Goal: Task Accomplishment & Management: Manage account settings

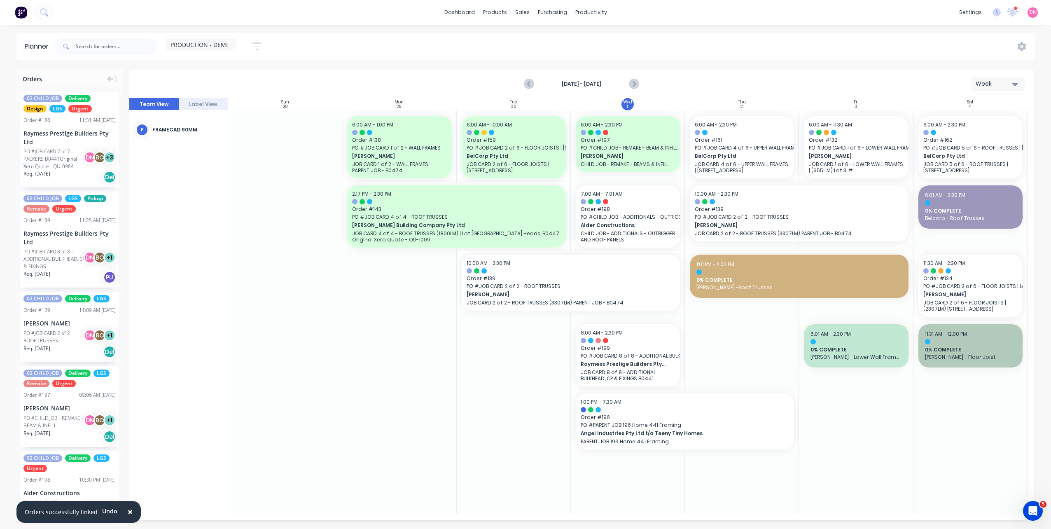
scroll to position [1400, 0]
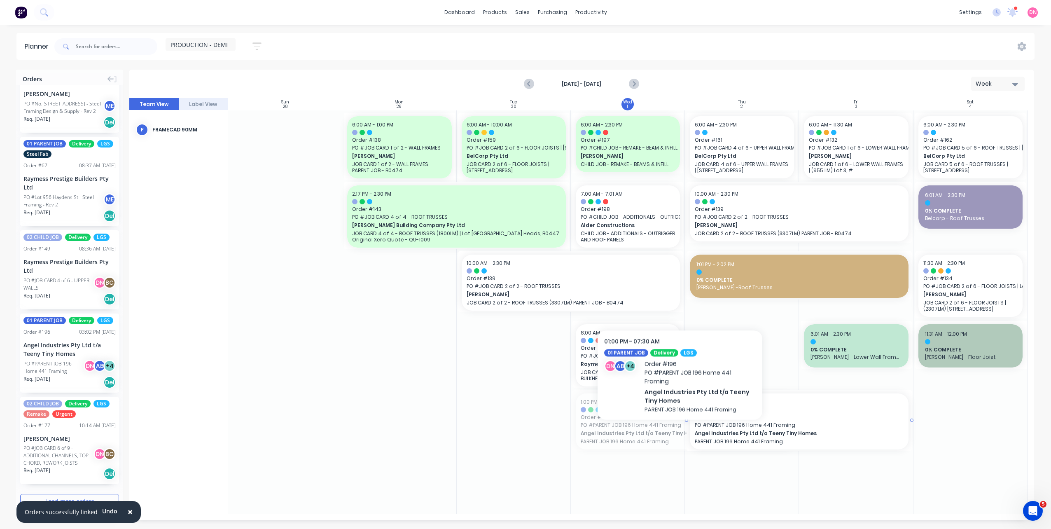
drag, startPoint x: 659, startPoint y: 423, endPoint x: 766, endPoint y: 428, distance: 107.2
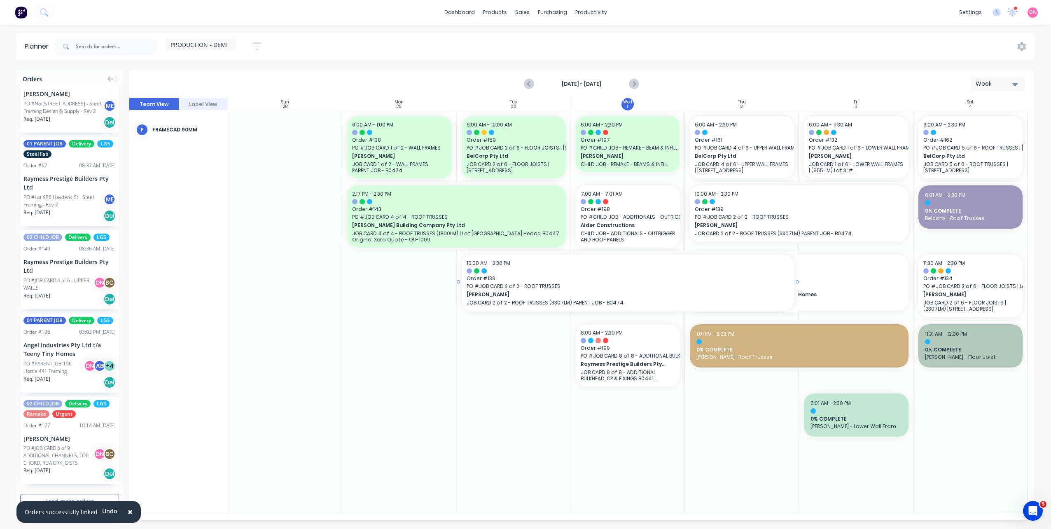
drag, startPoint x: 684, startPoint y: 282, endPoint x: 700, endPoint y: 283, distance: 16.1
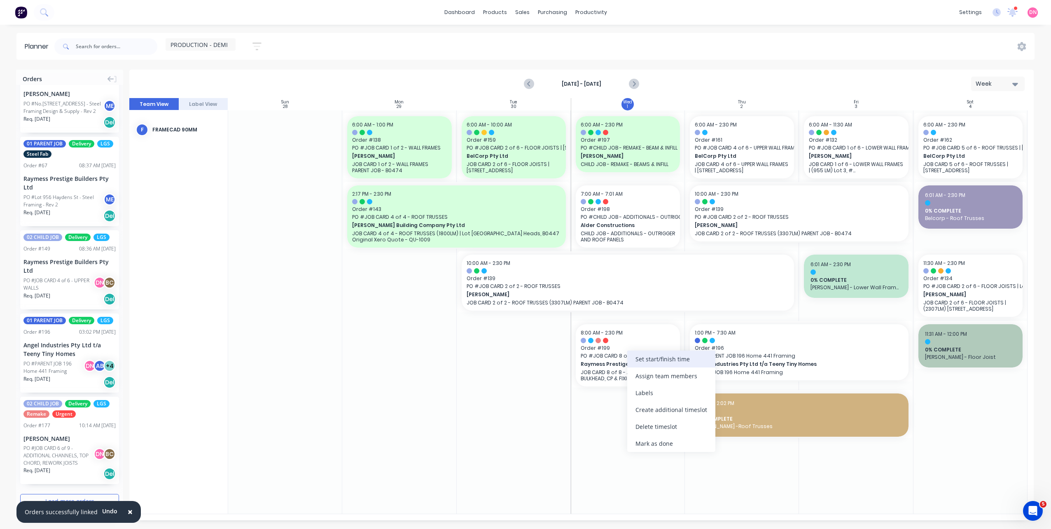
click at [642, 366] on div "Set start/finish time" at bounding box center [671, 359] width 88 height 17
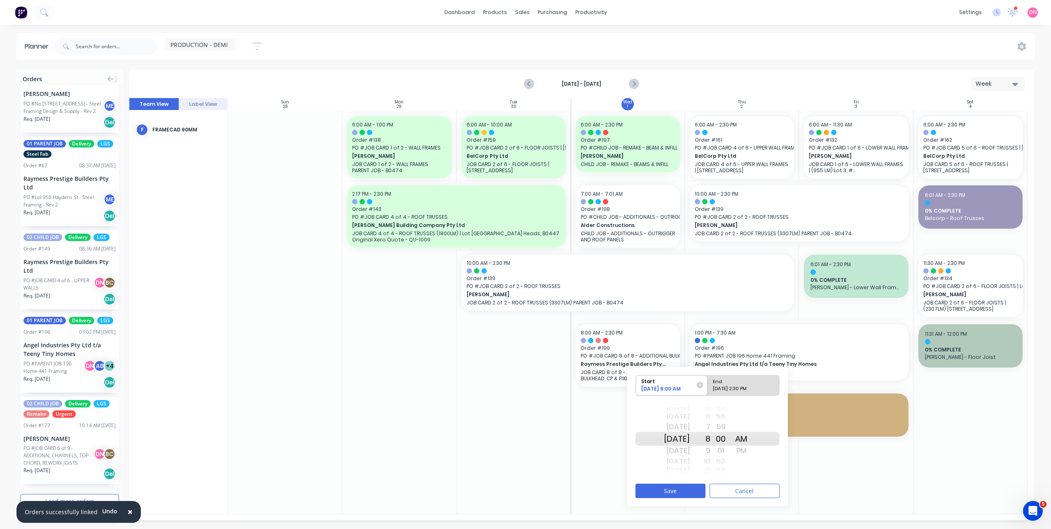
click at [711, 463] on div "10" at bounding box center [700, 461] width 21 height 11
click at [711, 459] on div "12" at bounding box center [700, 461] width 21 height 11
click at [711, 451] on div "1" at bounding box center [700, 450] width 21 height 13
click at [749, 454] on div "PM" at bounding box center [741, 450] width 21 height 13
click at [693, 492] on button "Save" at bounding box center [671, 491] width 70 height 14
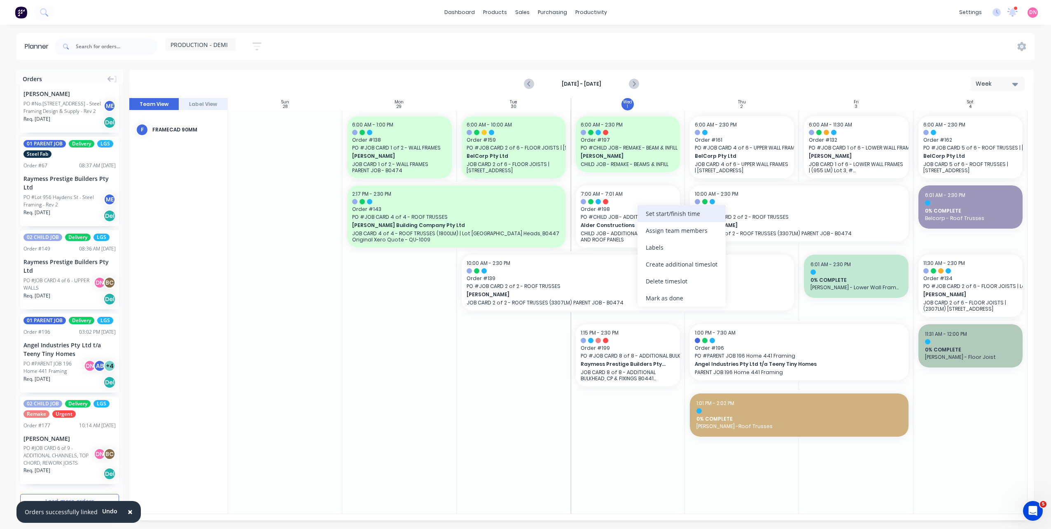
click at [641, 219] on div "Set start/finish time" at bounding box center [682, 213] width 88 height 17
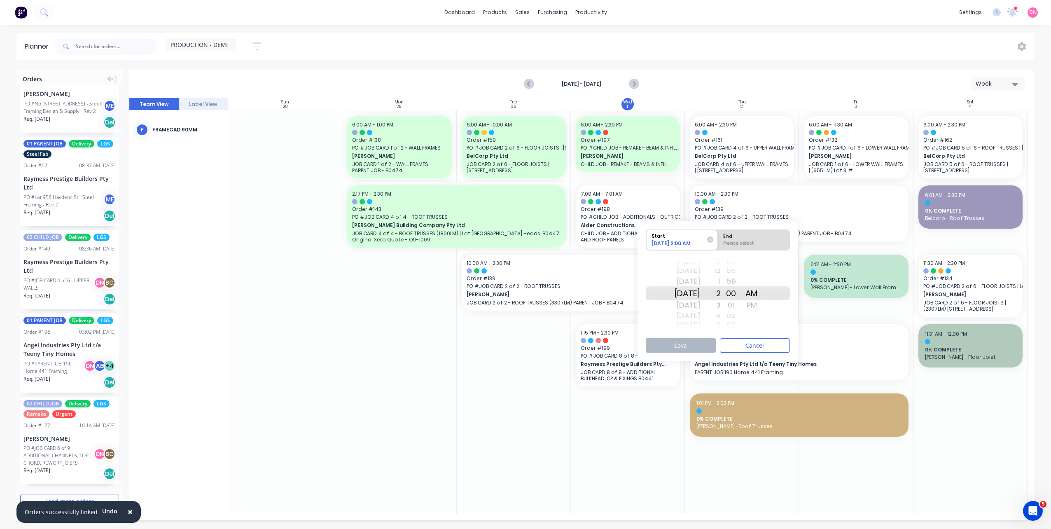
click at [741, 311] on div "01" at bounding box center [731, 305] width 21 height 13
click at [762, 306] on div "PM" at bounding box center [751, 305] width 21 height 13
click at [763, 237] on div "End" at bounding box center [753, 235] width 67 height 10
click at [718, 237] on input "End Please select" at bounding box center [718, 240] width 0 height 20
radio input "true"
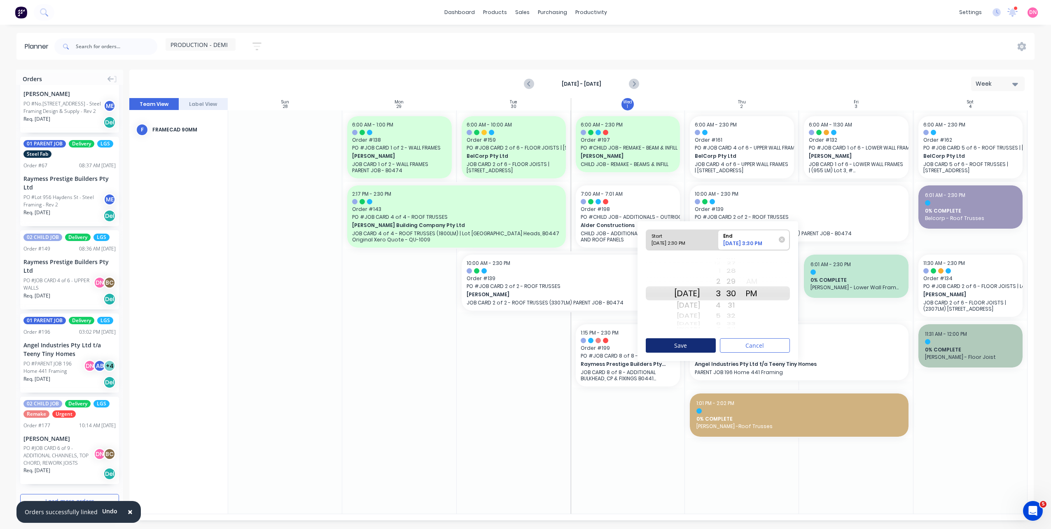
click at [704, 344] on button "Save" at bounding box center [681, 345] width 70 height 14
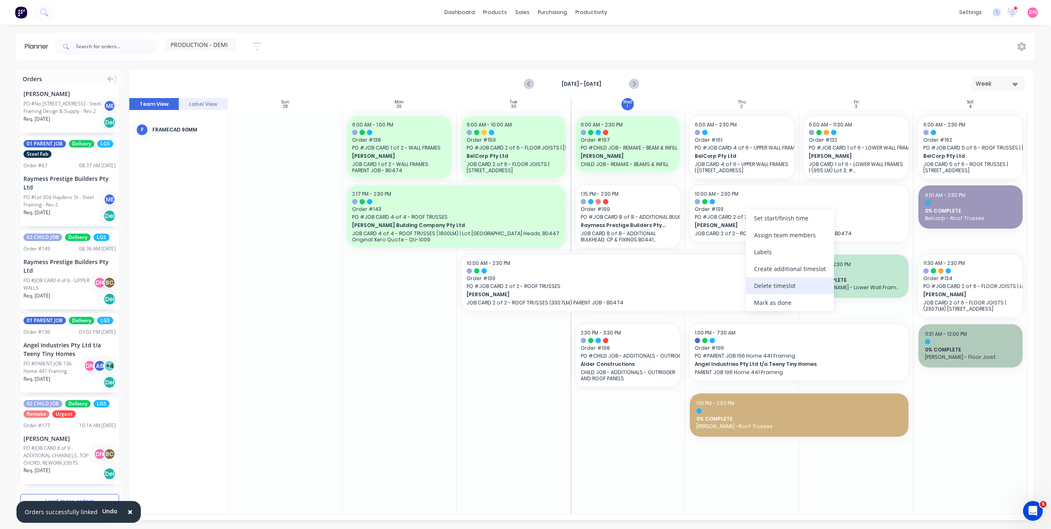
click at [765, 281] on div "Delete timeslot" at bounding box center [790, 285] width 88 height 17
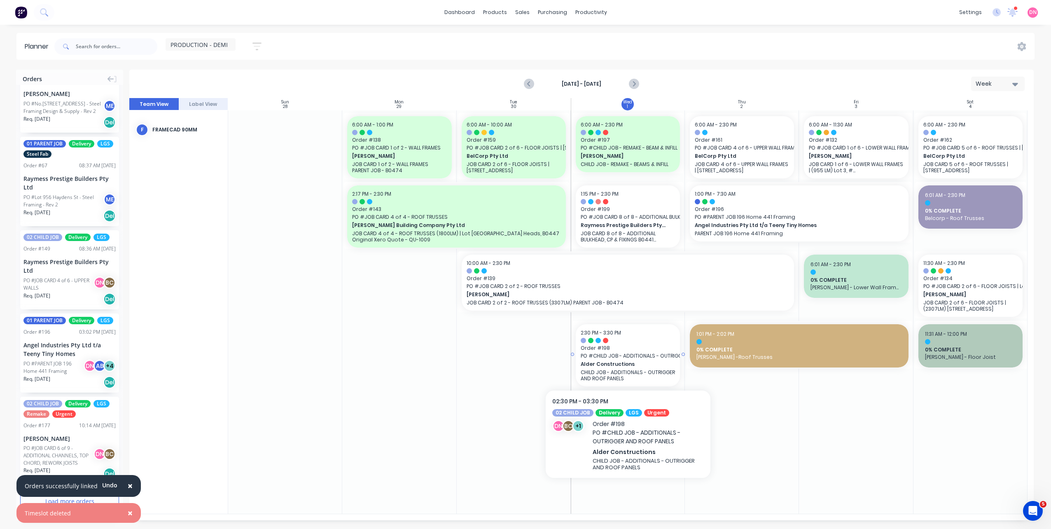
click at [612, 338] on div at bounding box center [628, 340] width 94 height 5
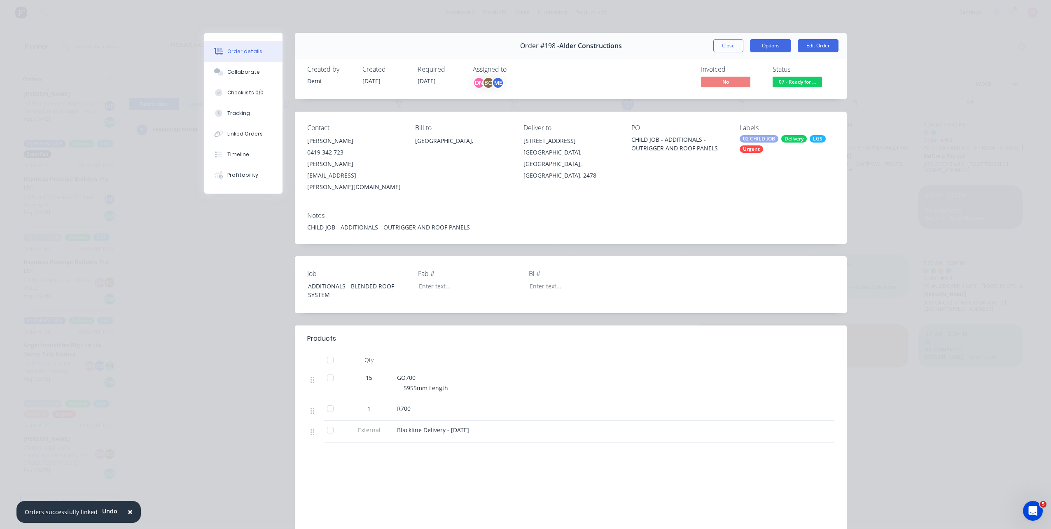
click at [760, 49] on button "Options" at bounding box center [770, 45] width 41 height 13
click at [740, 87] on div "Work Order" at bounding box center [748, 83] width 72 height 12
click at [734, 102] on div "Standard" at bounding box center [748, 100] width 72 height 12
click at [264, 76] on button "Collaborate" at bounding box center [243, 72] width 78 height 21
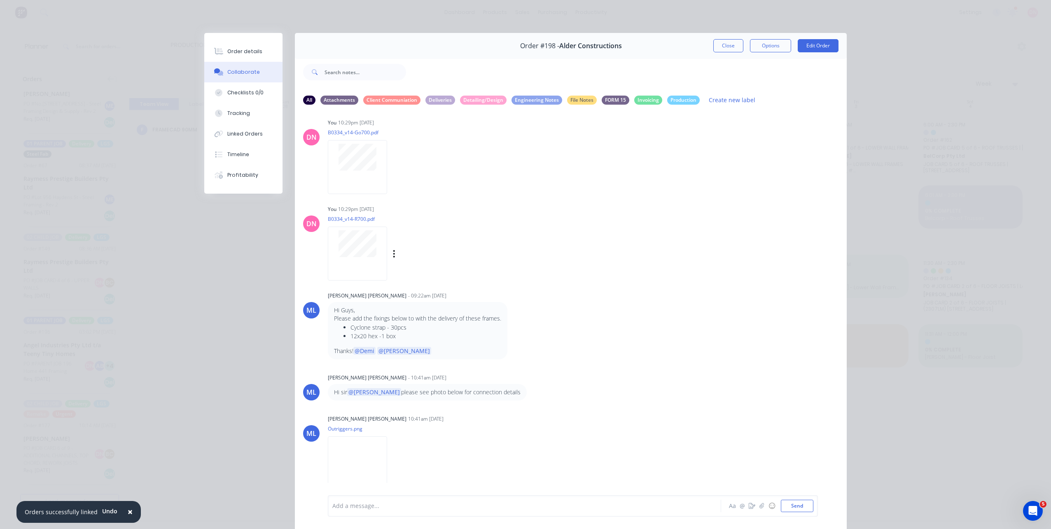
scroll to position [37, 0]
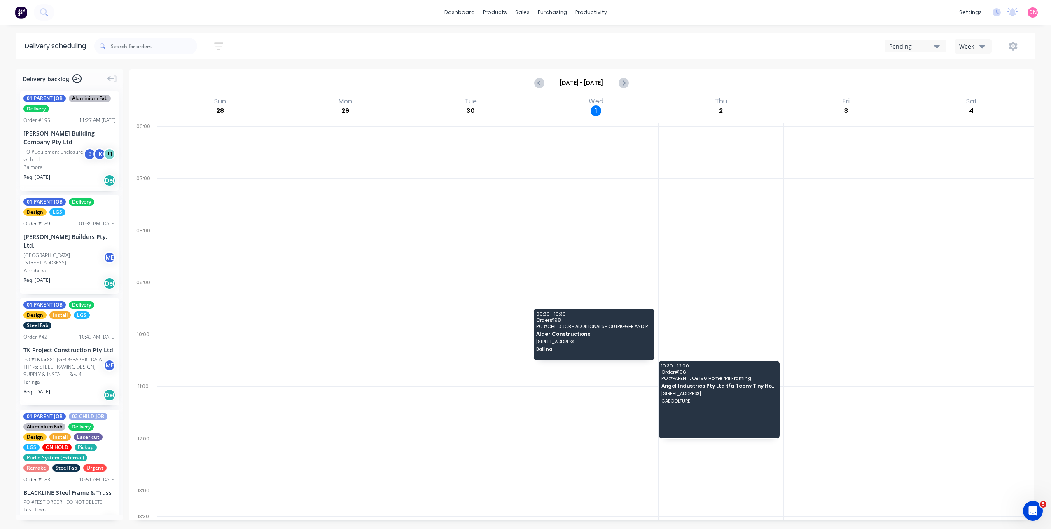
click at [978, 43] on div "Week" at bounding box center [971, 46] width 24 height 9
click at [977, 91] on div "Vehicle" at bounding box center [996, 84] width 82 height 16
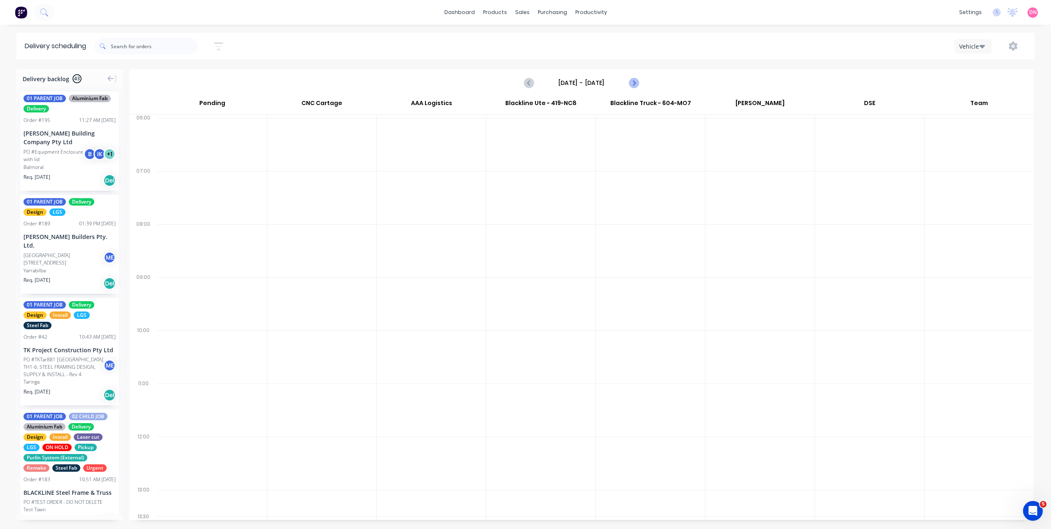
click at [631, 78] on icon "Next page" at bounding box center [634, 83] width 10 height 10
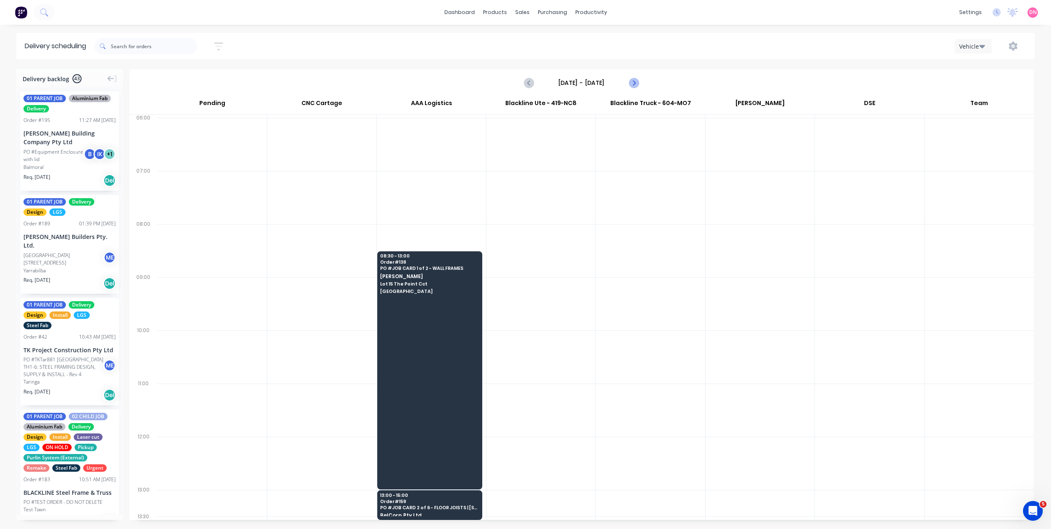
click at [636, 85] on icon "Next page" at bounding box center [634, 83] width 10 height 10
type input "Wednesday - 01/10/25"
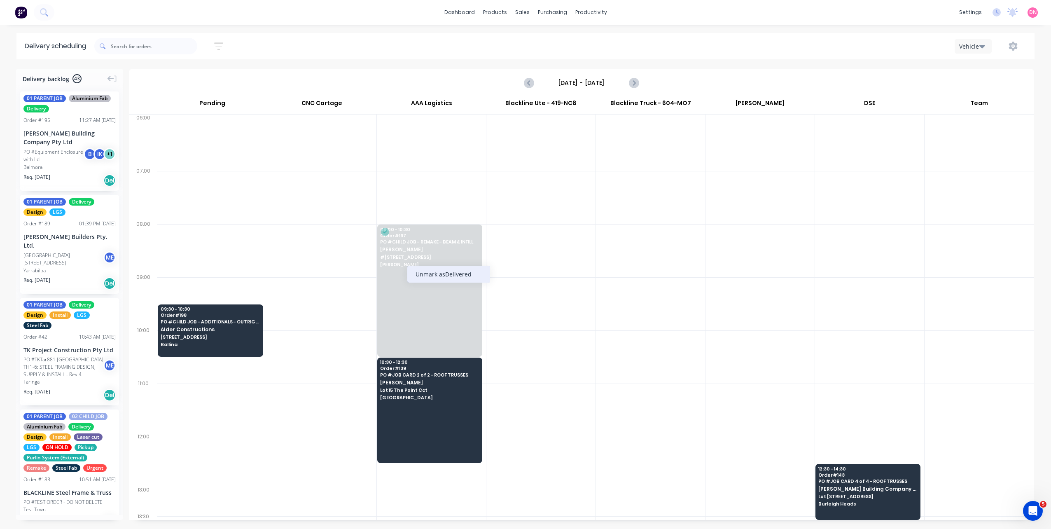
click at [415, 271] on div "Unmark as Delivered" at bounding box center [448, 274] width 83 height 17
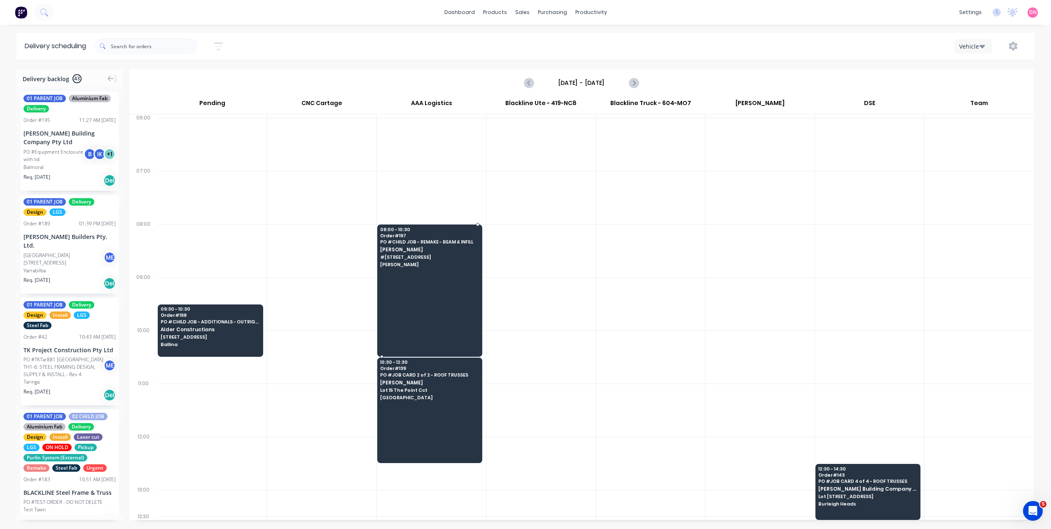
click at [423, 281] on div at bounding box center [429, 290] width 105 height 132
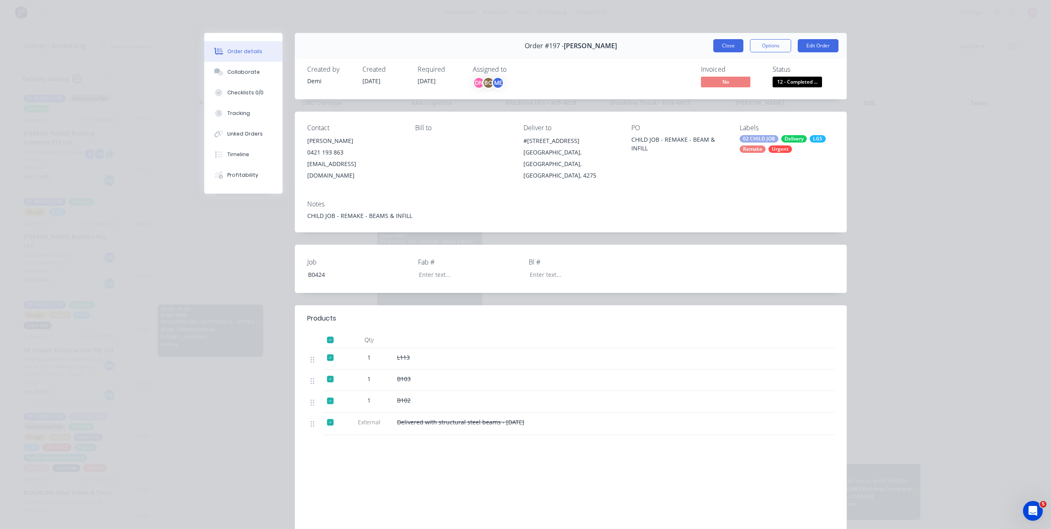
click at [736, 49] on button "Close" at bounding box center [728, 45] width 30 height 13
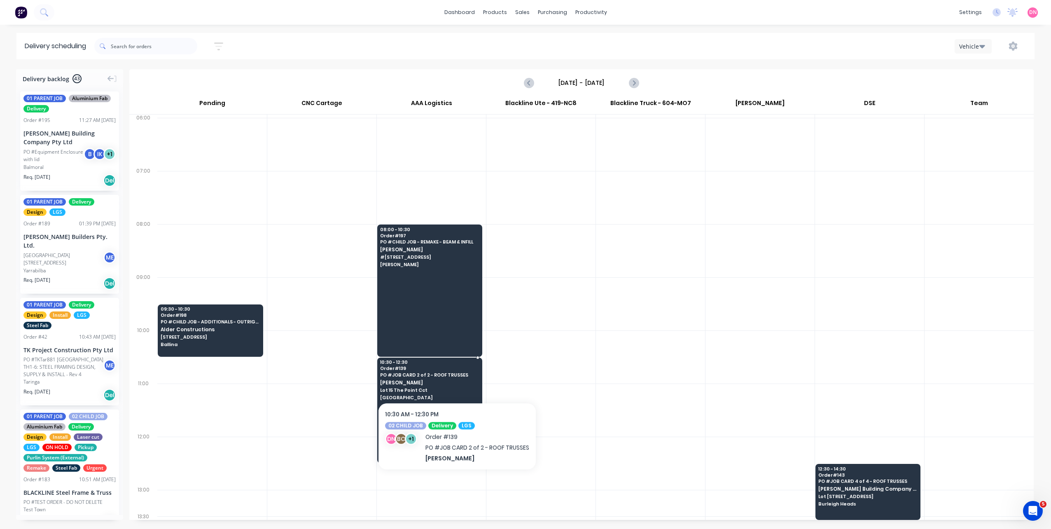
click at [457, 378] on div "10:30 - 12:30 Order # 139 PO # JOB CARD 2 of 2 - ROOF TRUSSES Brad Wescott Lot …" at bounding box center [430, 381] width 104 height 46
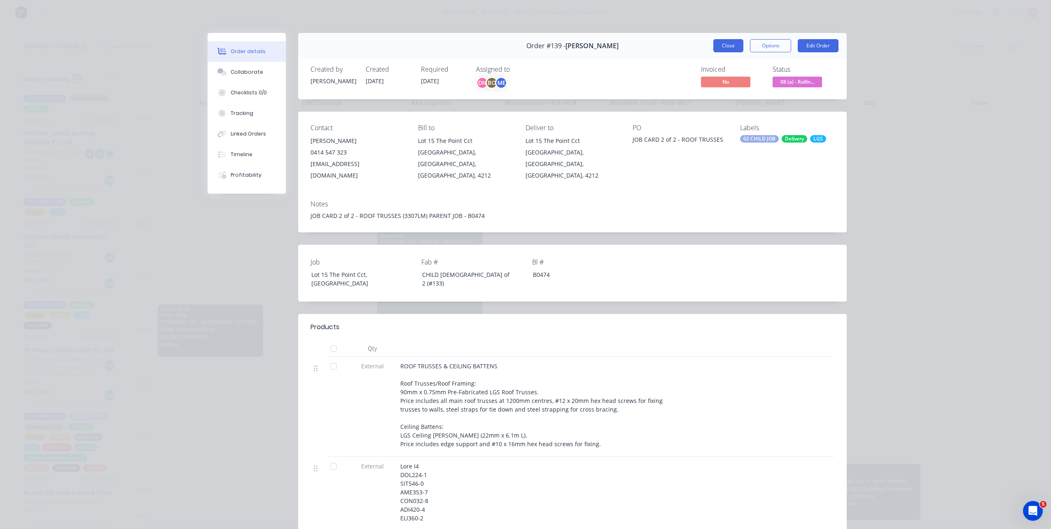
click at [729, 45] on button "Close" at bounding box center [728, 45] width 30 height 13
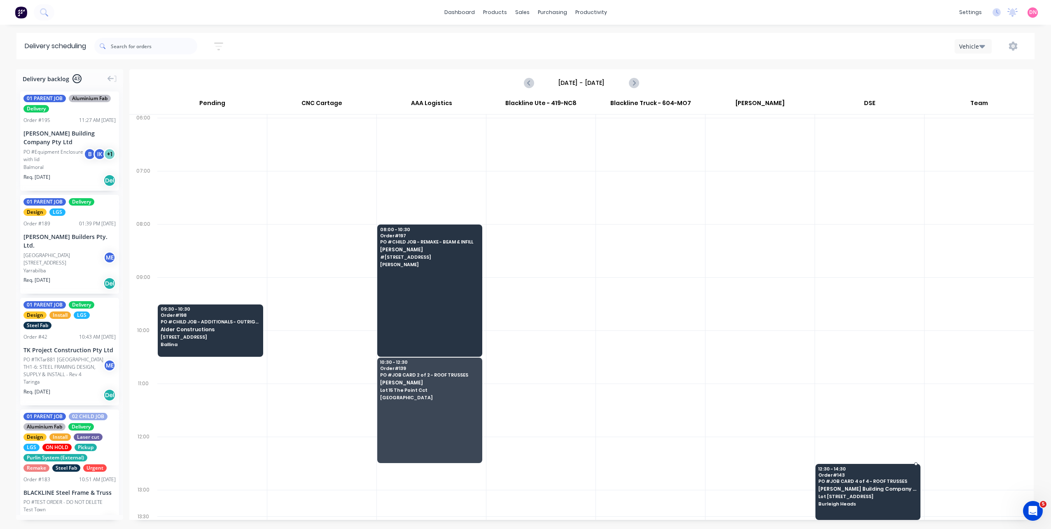
click at [845, 495] on span "Lot 1002 Cowell Drive" at bounding box center [867, 496] width 98 height 5
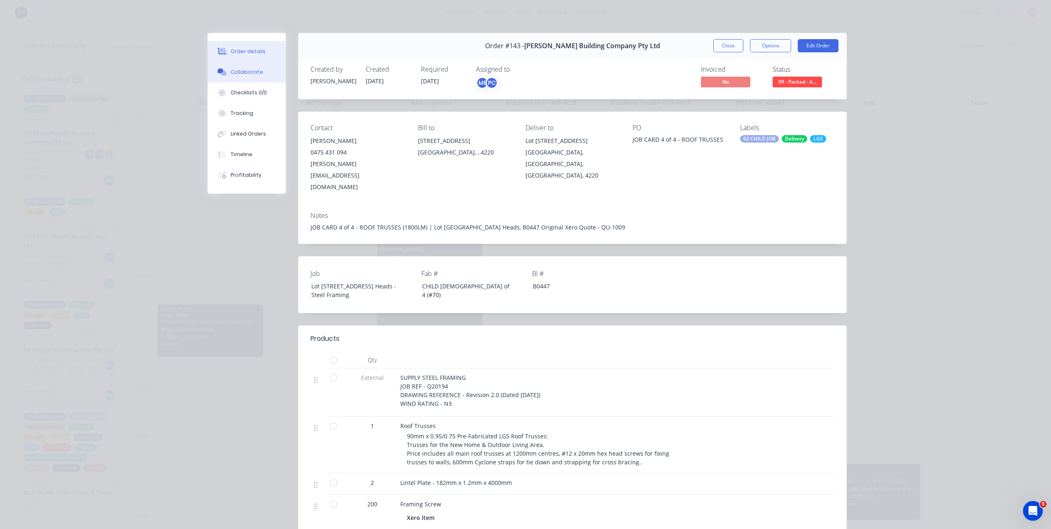
click at [235, 76] on button "Collaborate" at bounding box center [247, 72] width 78 height 21
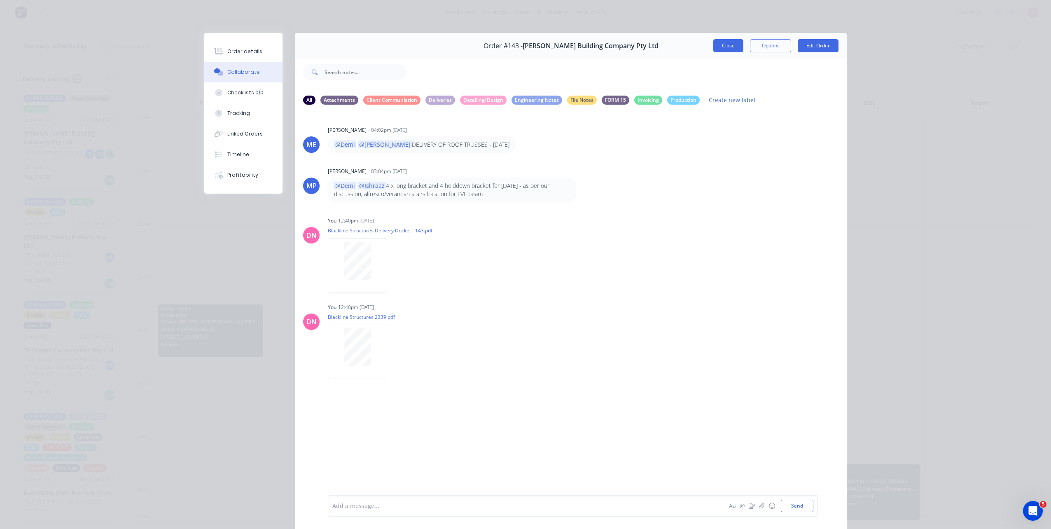
click at [727, 45] on button "Close" at bounding box center [728, 45] width 30 height 13
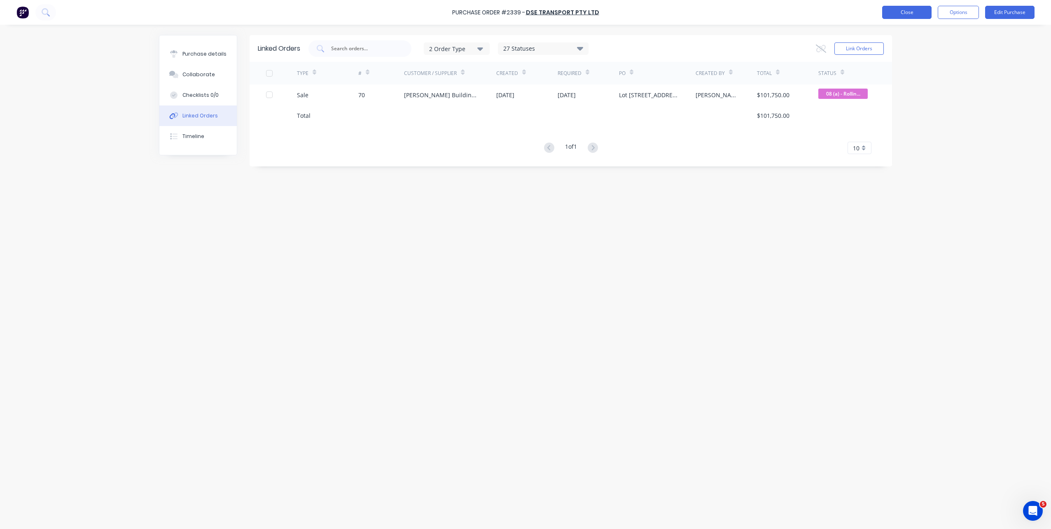
click at [910, 14] on button "Close" at bounding box center [906, 12] width 49 height 13
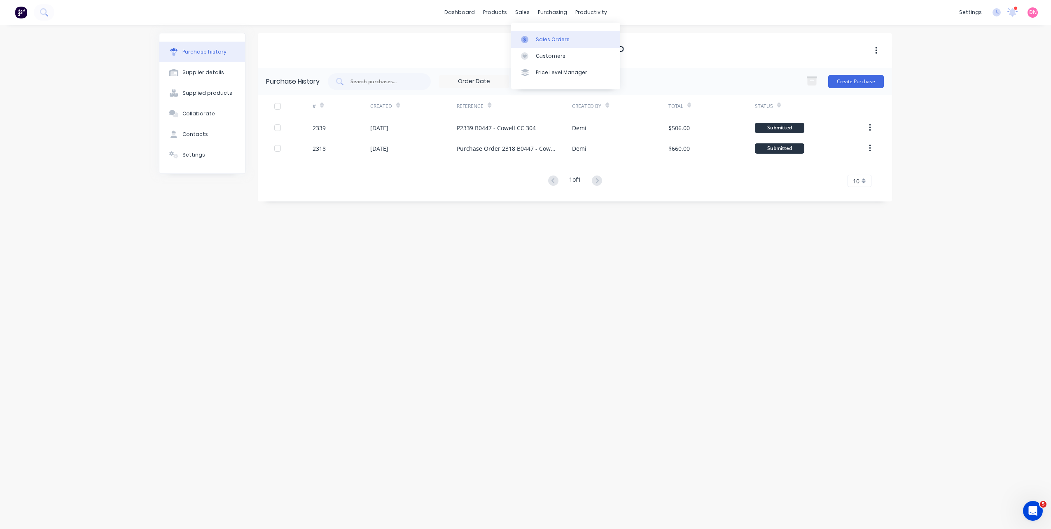
click at [532, 31] on link "Sales Orders" at bounding box center [565, 39] width 109 height 16
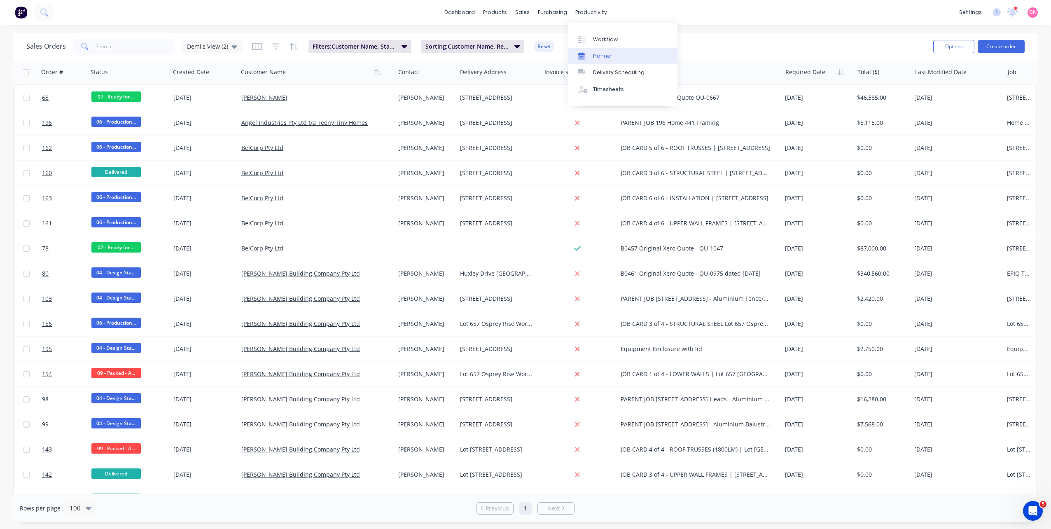
click at [586, 58] on div at bounding box center [584, 55] width 12 height 7
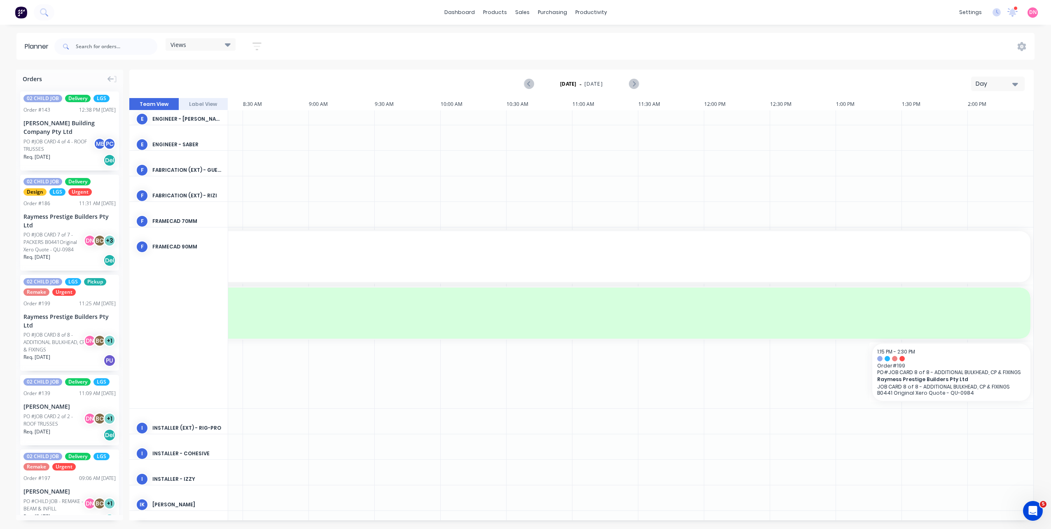
scroll to position [628, 318]
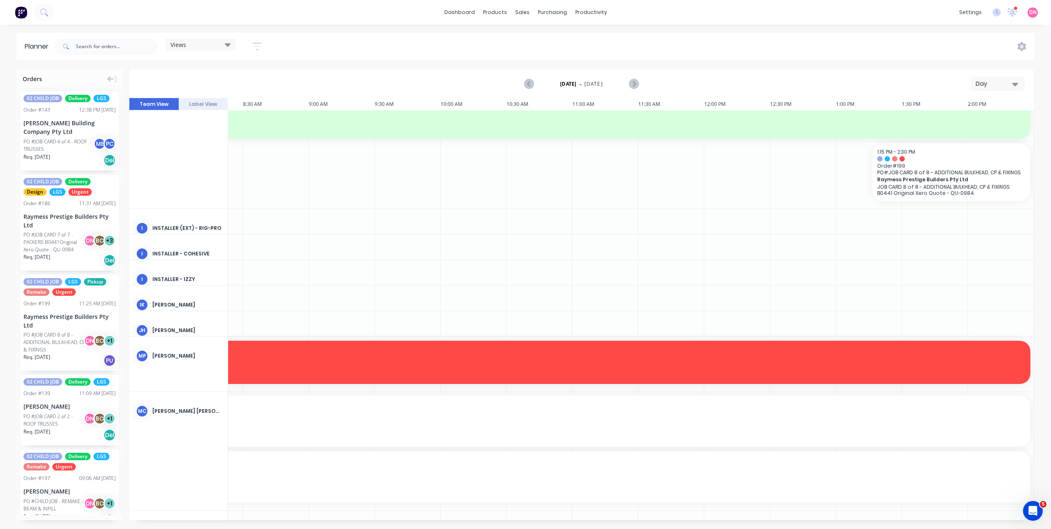
click at [203, 42] on div "Views" at bounding box center [201, 44] width 60 height 7
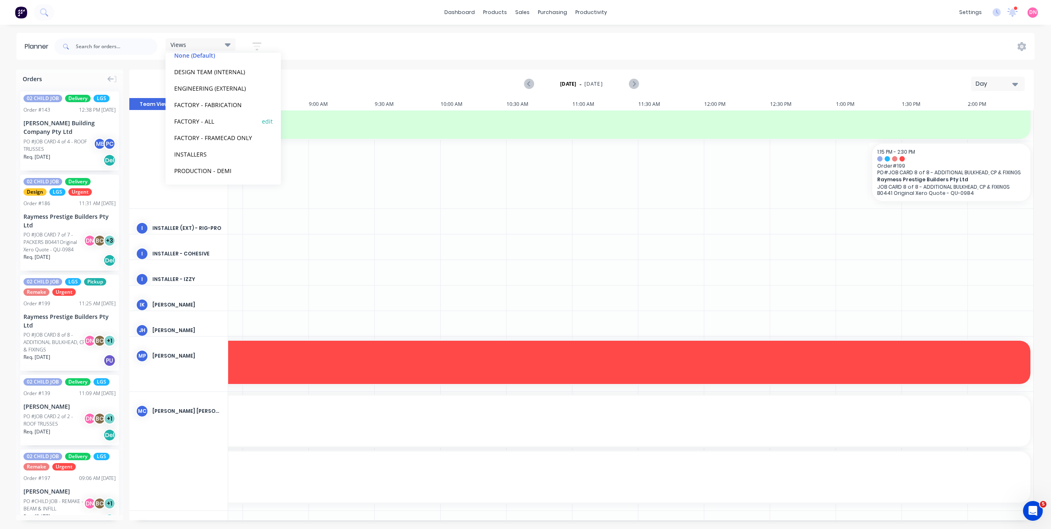
scroll to position [51, 0]
click at [224, 166] on button "PRODUCTION - DEMI" at bounding box center [216, 169] width 88 height 9
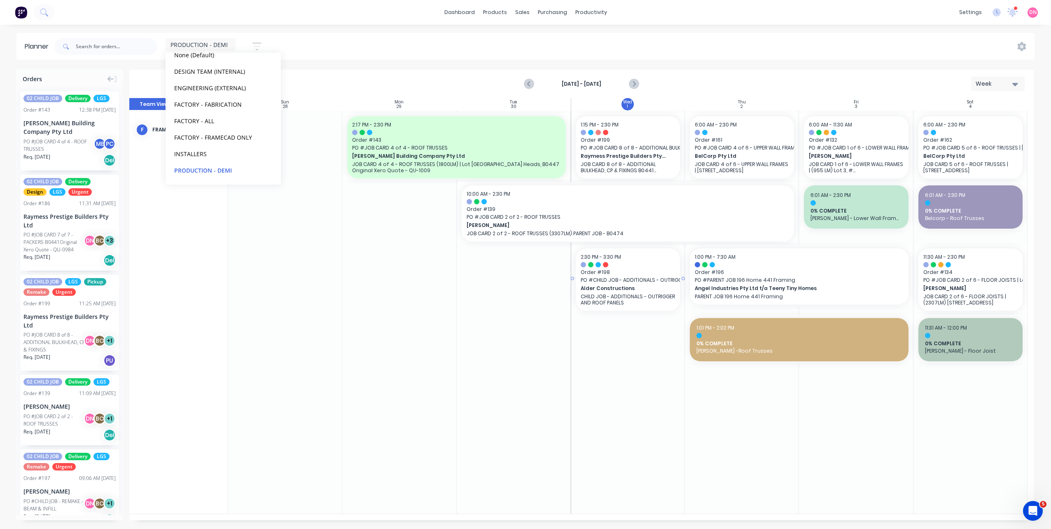
click at [636, 294] on p "CHILD JOB - ADDITIONALS - OUTRIGGER AND ROOF PANELS" at bounding box center [628, 299] width 94 height 12
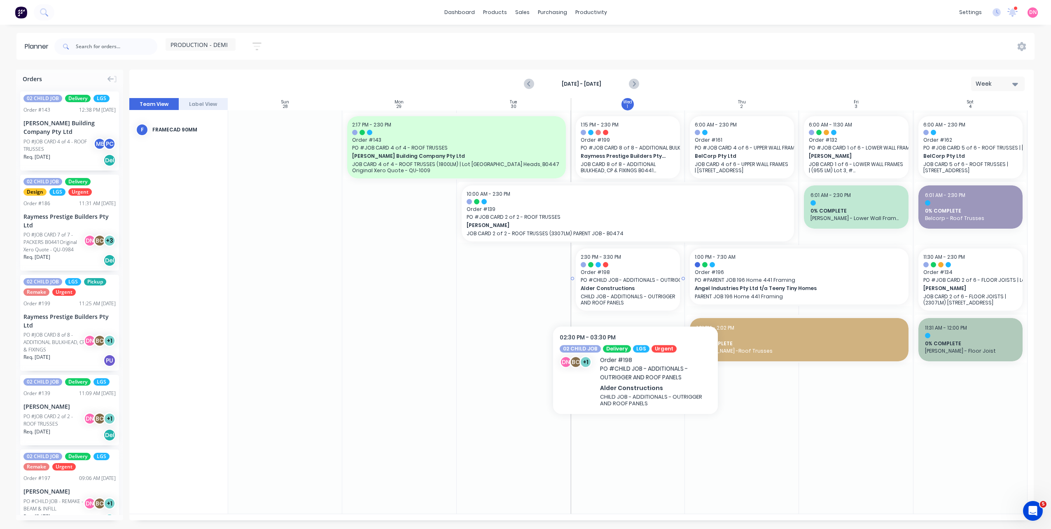
click at [636, 293] on div "Alder Constructions CHILD JOB - ADDITIONALS - OUTRIGGER AND ROOF PANELS" at bounding box center [628, 294] width 94 height 21
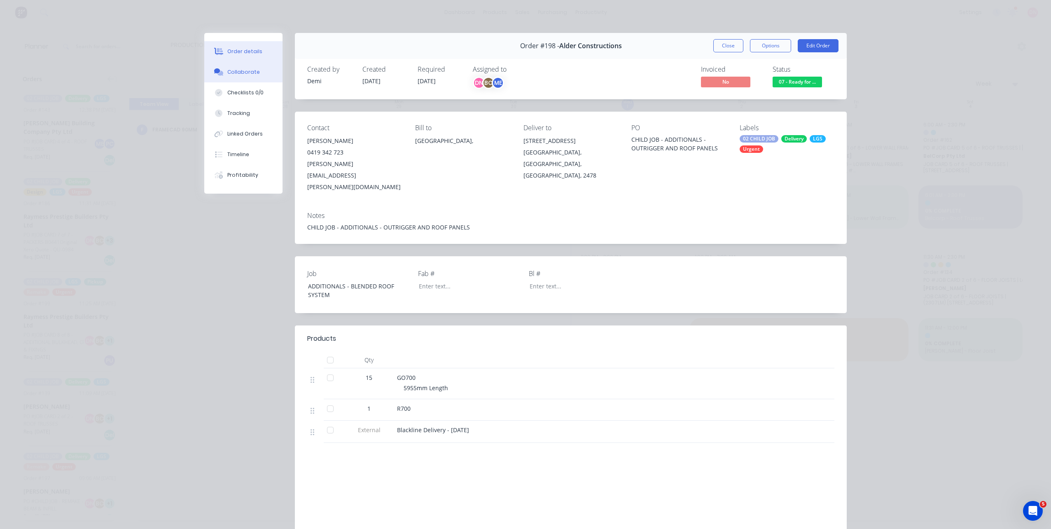
click at [261, 70] on button "Collaborate" at bounding box center [243, 72] width 78 height 21
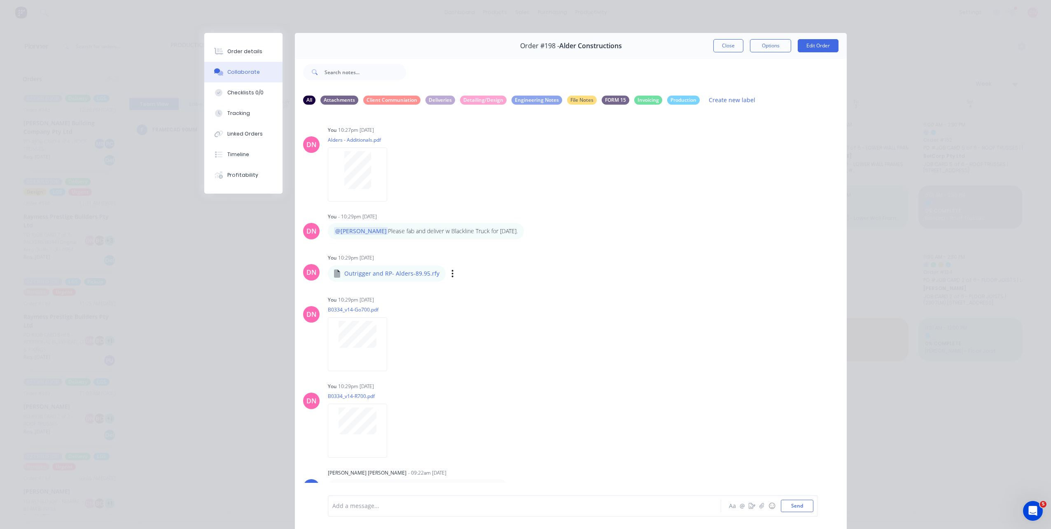
click at [449, 274] on div "Labels Download Delete" at bounding box center [495, 274] width 93 height 12
click at [451, 275] on icon "button" at bounding box center [452, 273] width 2 height 9
click at [470, 290] on button "Download" at bounding box center [507, 295] width 93 height 19
click at [729, 43] on button "Close" at bounding box center [728, 45] width 30 height 13
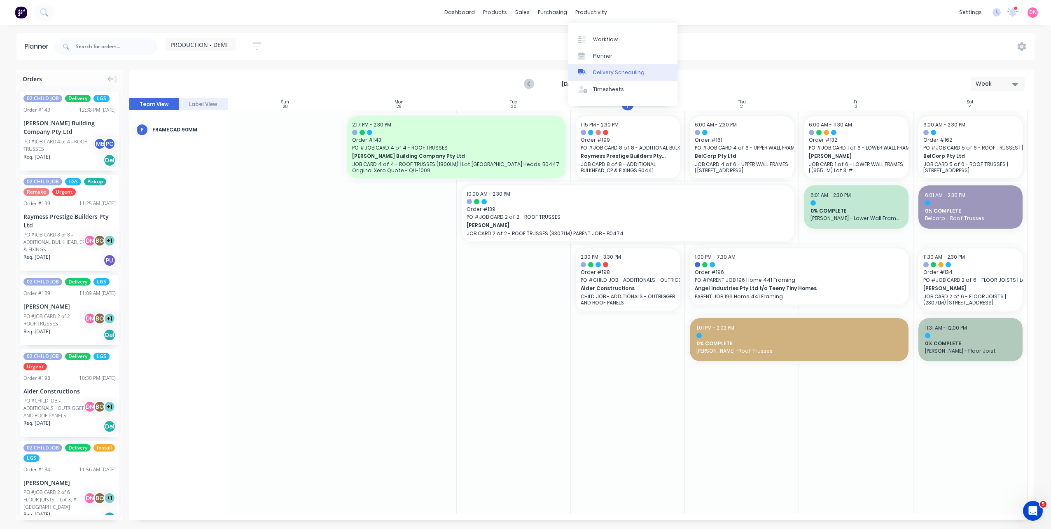
click at [596, 73] on div "Delivery Scheduling" at bounding box center [618, 72] width 51 height 7
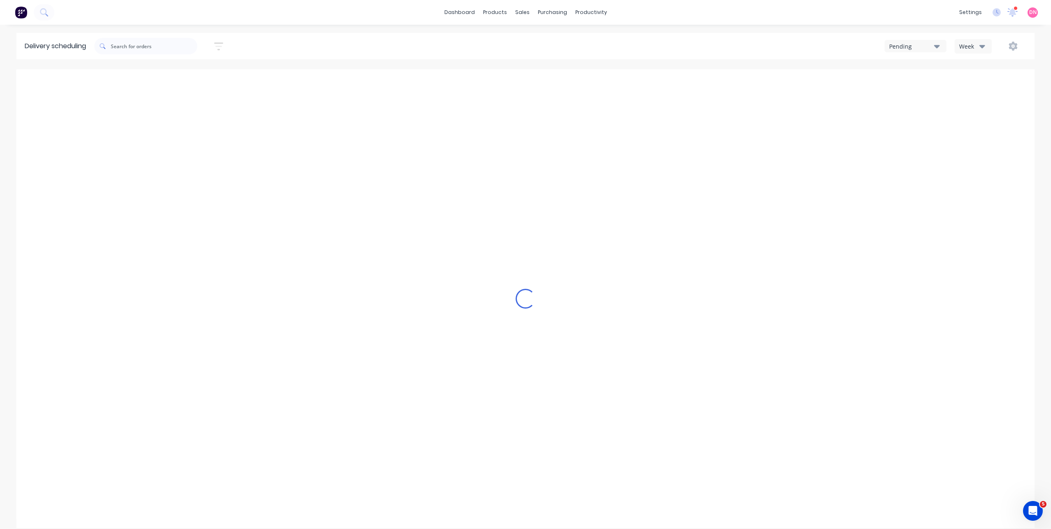
click at [967, 49] on div "Week" at bounding box center [971, 46] width 24 height 9
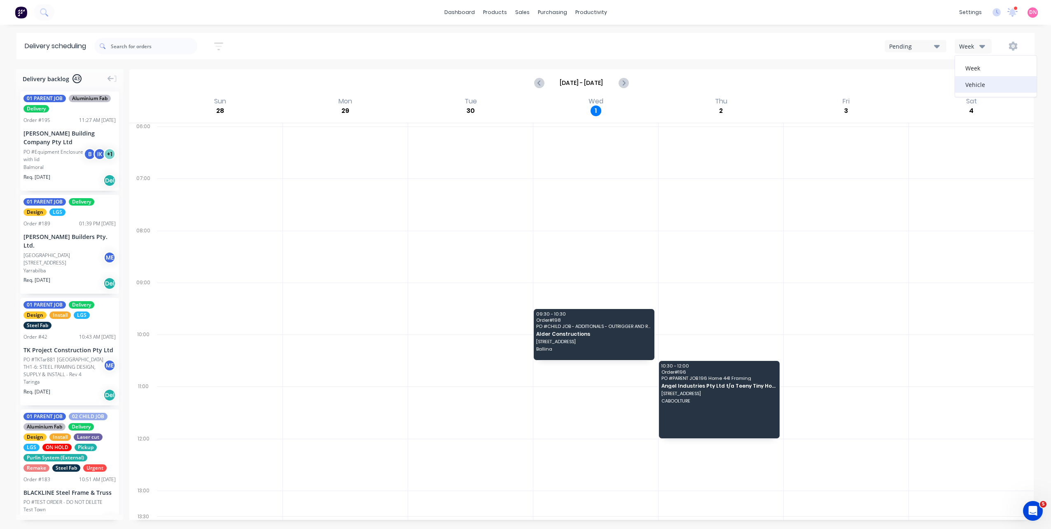
click at [973, 82] on div "Vehicle" at bounding box center [996, 84] width 82 height 16
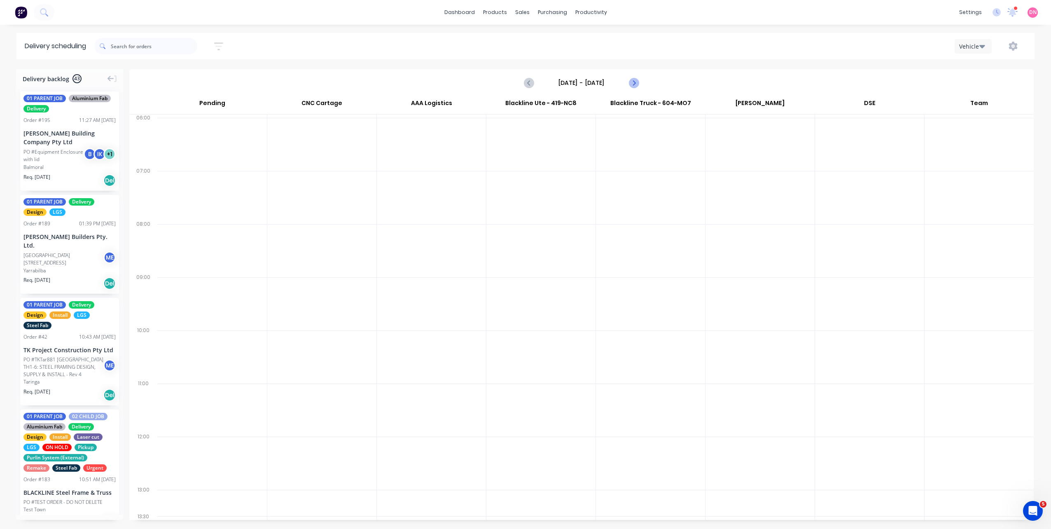
click at [636, 84] on icon "Next page" at bounding box center [634, 83] width 10 height 10
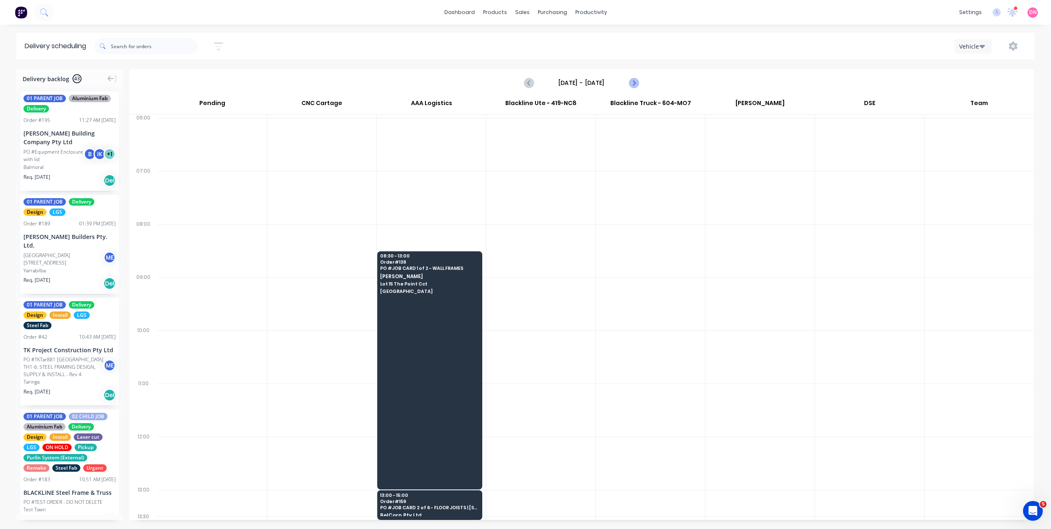
click at [636, 84] on icon "Next page" at bounding box center [634, 83] width 10 height 10
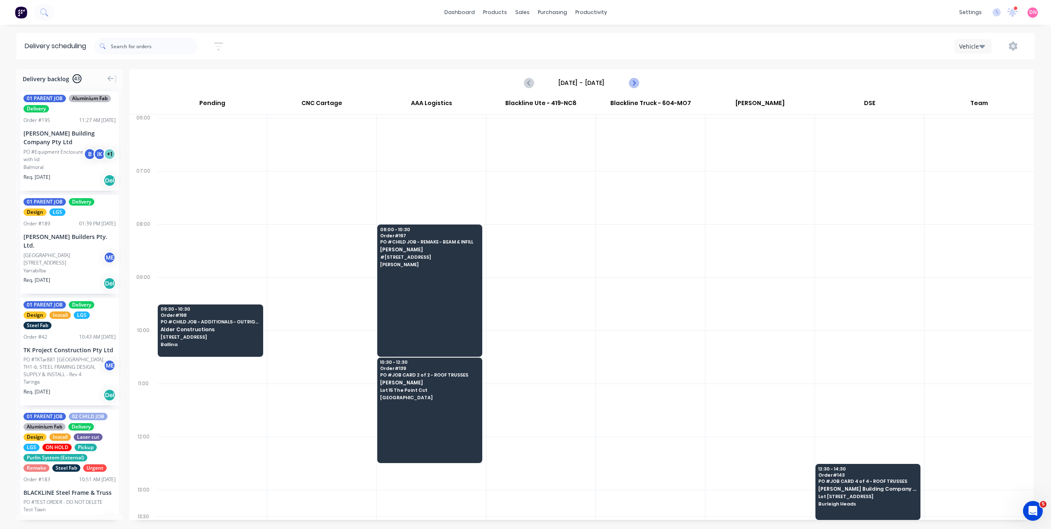
click at [636, 84] on icon "Next page" at bounding box center [634, 83] width 10 height 10
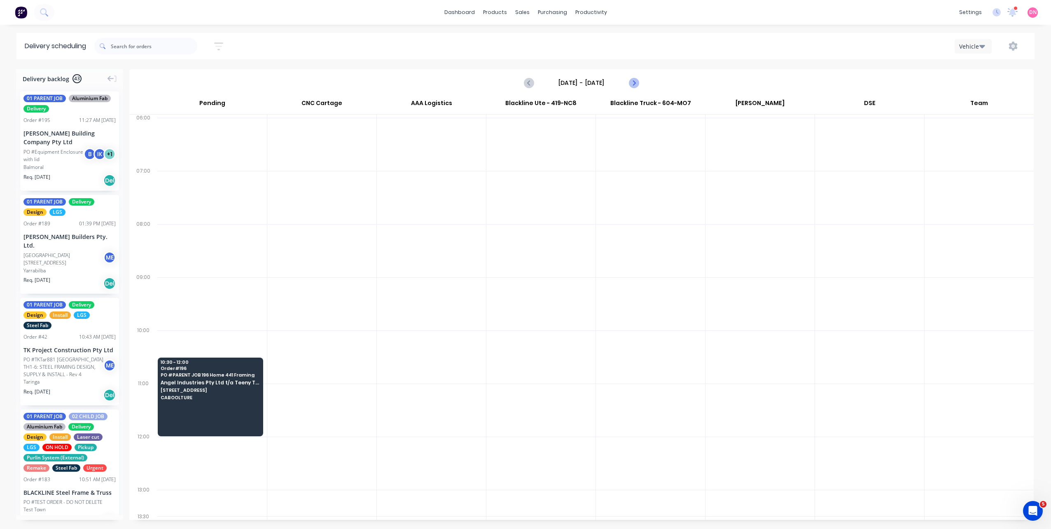
click at [636, 84] on icon "Next page" at bounding box center [634, 83] width 10 height 10
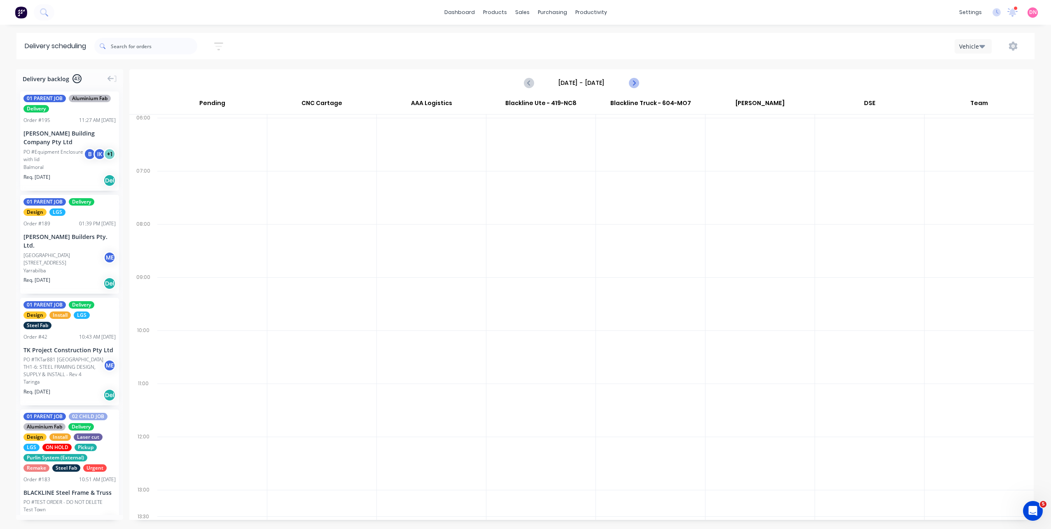
click at [636, 84] on icon "Next page" at bounding box center [634, 83] width 10 height 10
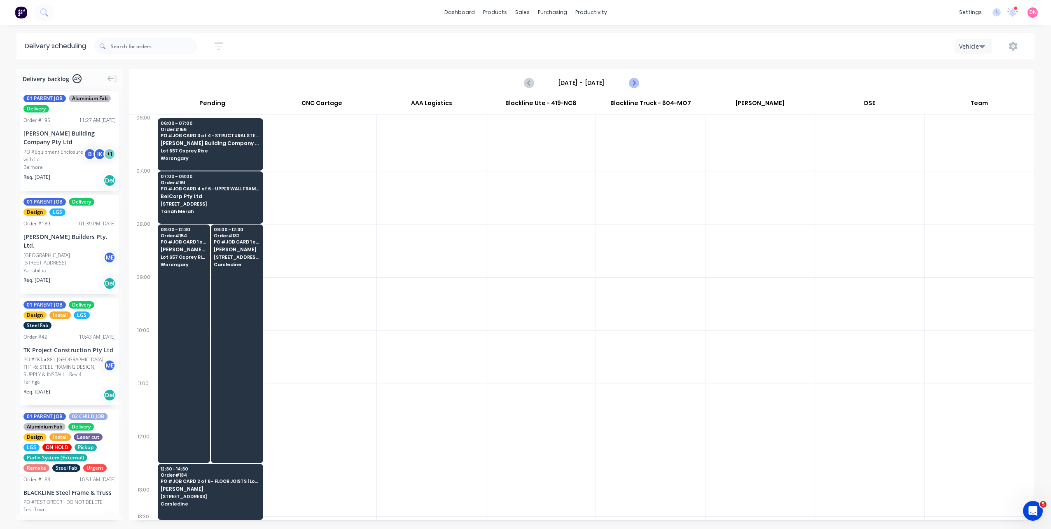
click at [636, 84] on icon "Next page" at bounding box center [634, 83] width 10 height 10
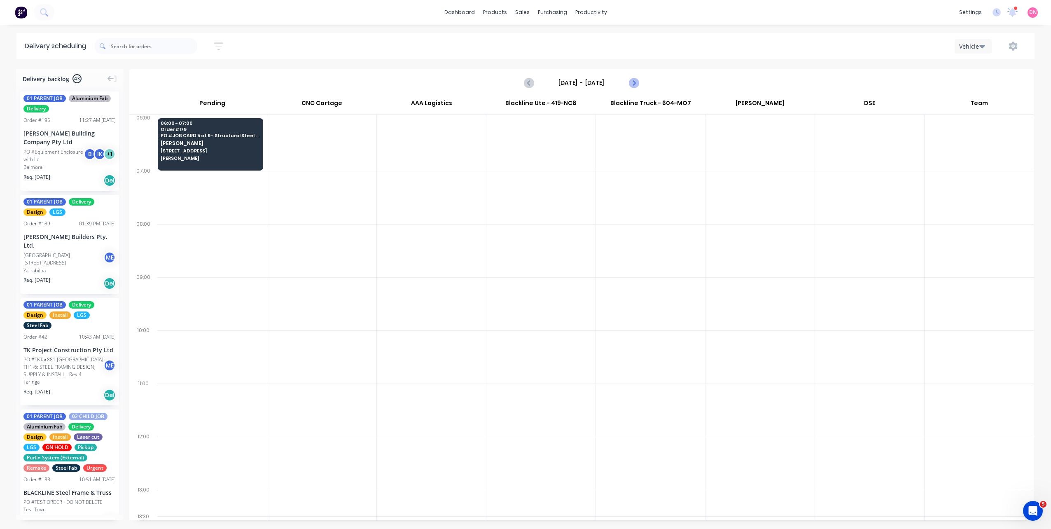
click at [636, 84] on icon "Next page" at bounding box center [634, 83] width 10 height 10
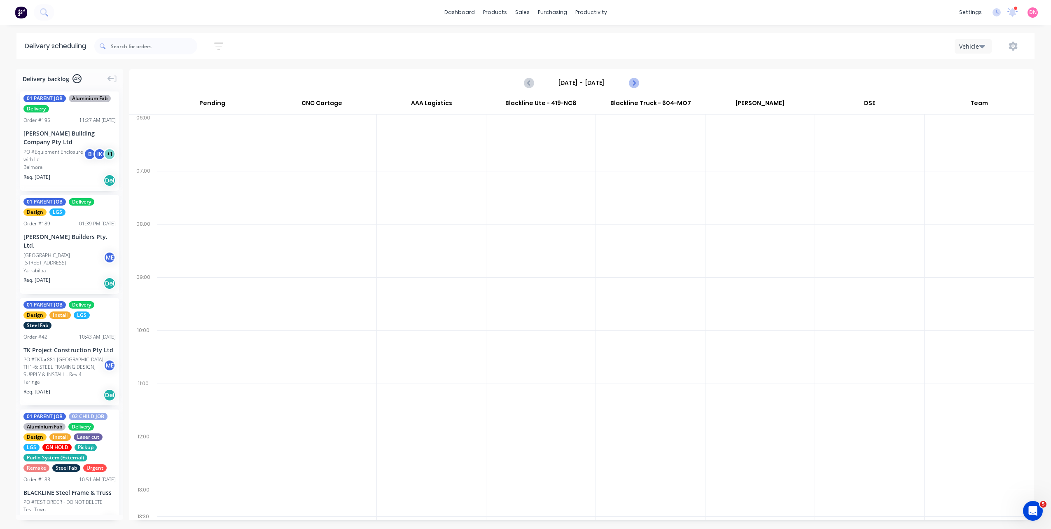
click at [636, 84] on icon "Next page" at bounding box center [634, 83] width 10 height 10
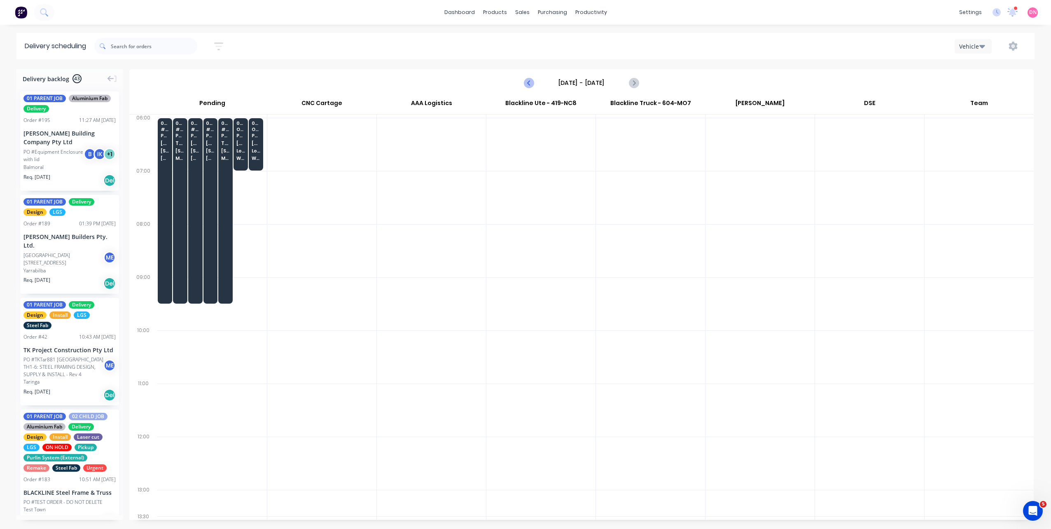
click at [530, 84] on icon "Previous page" at bounding box center [529, 83] width 10 height 10
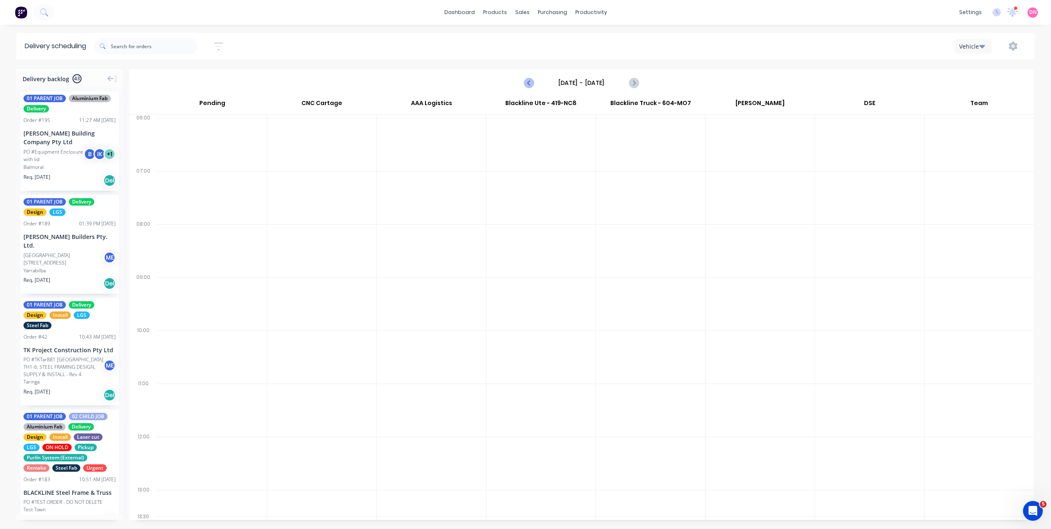
click at [530, 84] on icon "Previous page" at bounding box center [529, 83] width 10 height 10
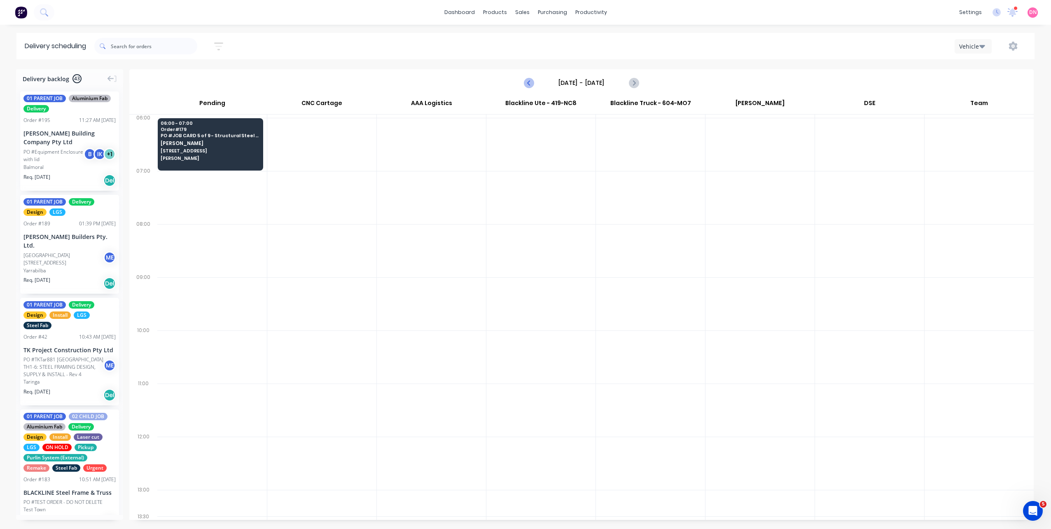
click at [530, 84] on icon "Previous page" at bounding box center [529, 83] width 10 height 10
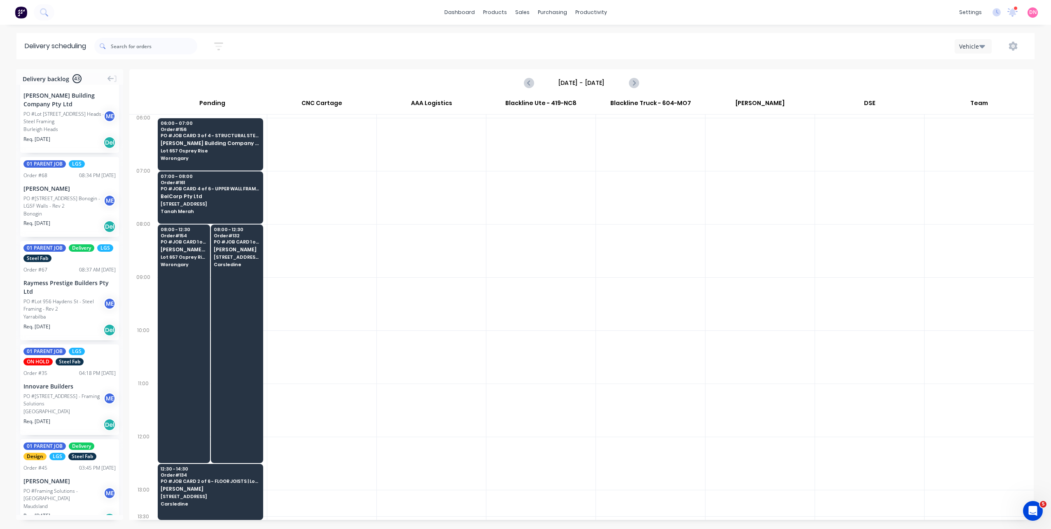
scroll to position [3731, 0]
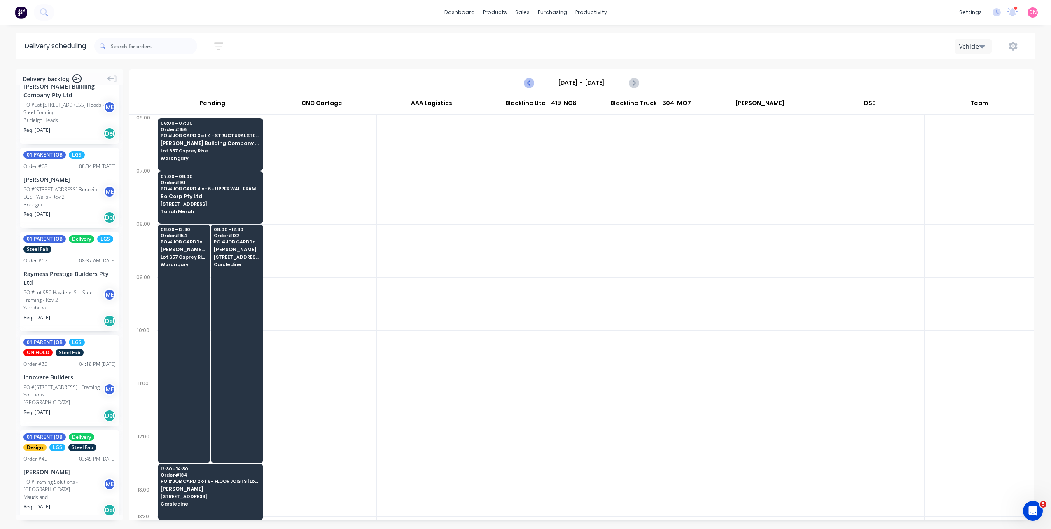
click at [526, 84] on icon "Previous page" at bounding box center [529, 83] width 10 height 10
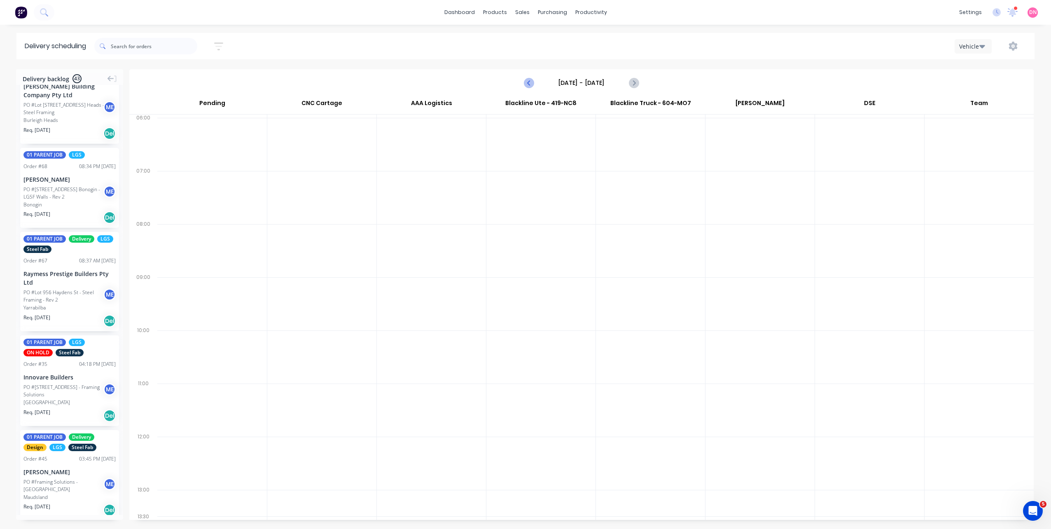
click at [526, 84] on icon "Previous page" at bounding box center [529, 83] width 10 height 10
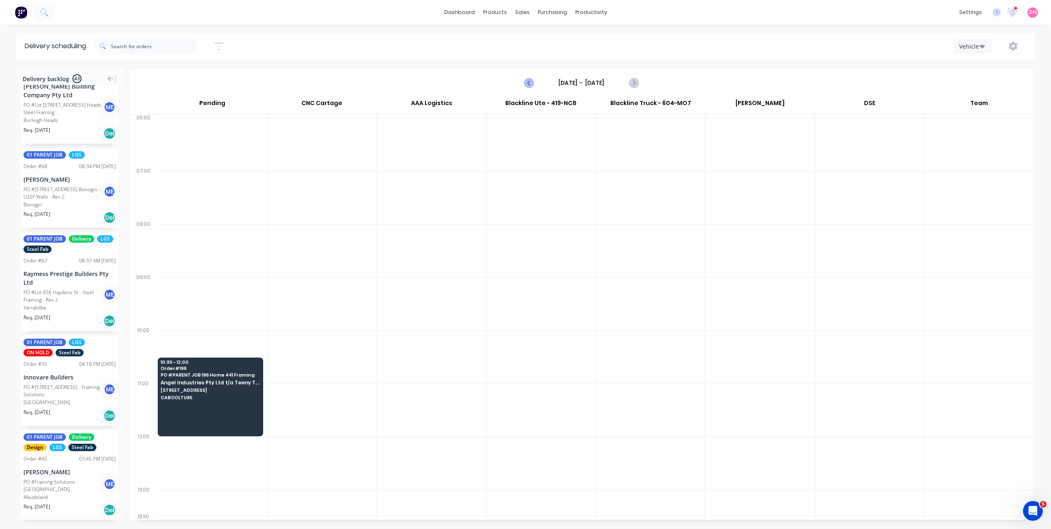
click at [526, 84] on icon "Previous page" at bounding box center [529, 83] width 10 height 10
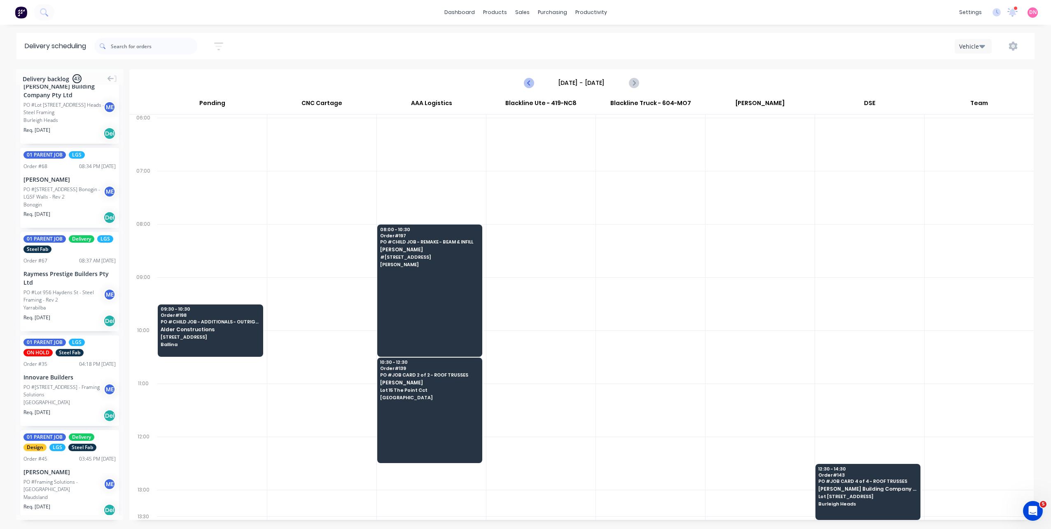
click at [526, 84] on icon "Previous page" at bounding box center [529, 83] width 10 height 10
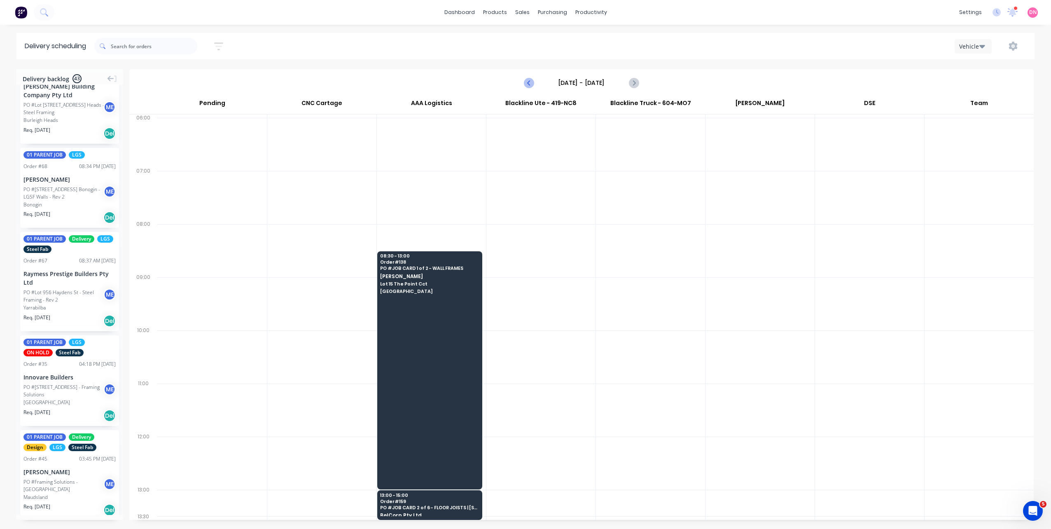
click at [526, 84] on icon "Previous page" at bounding box center [529, 83] width 10 height 10
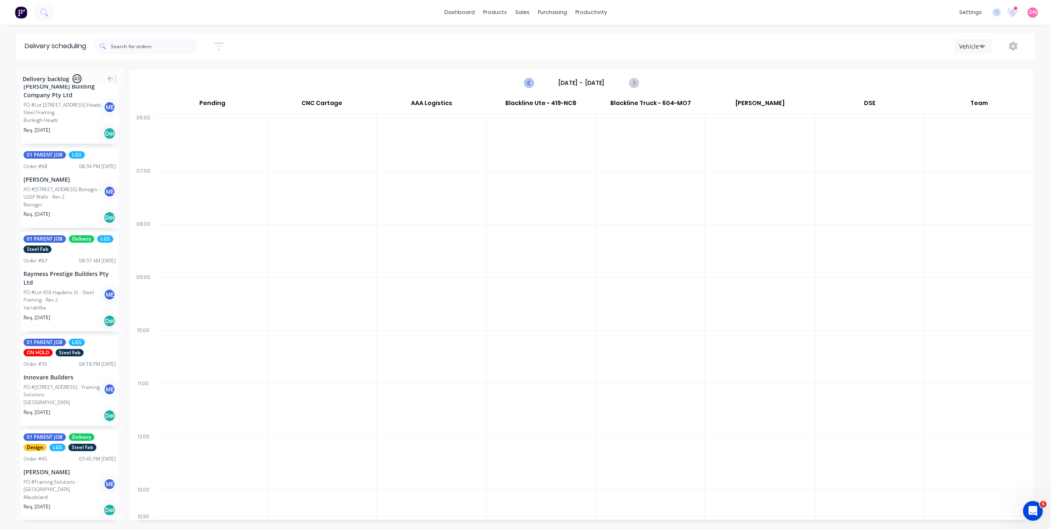
click at [526, 84] on icon "Previous page" at bounding box center [529, 83] width 10 height 10
type input "[DATE] - [DATE]"
click at [187, 48] on input "text" at bounding box center [154, 46] width 87 height 16
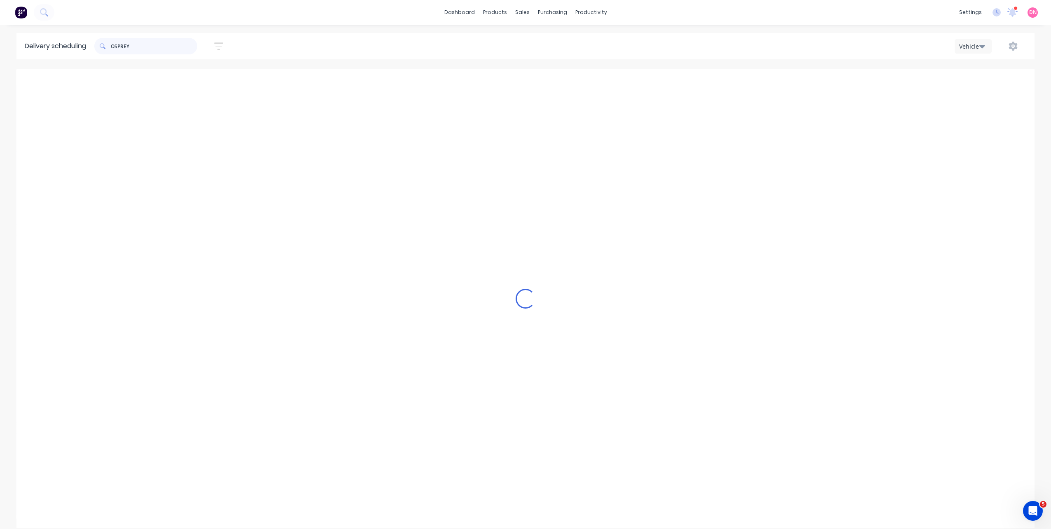
scroll to position [0, 0]
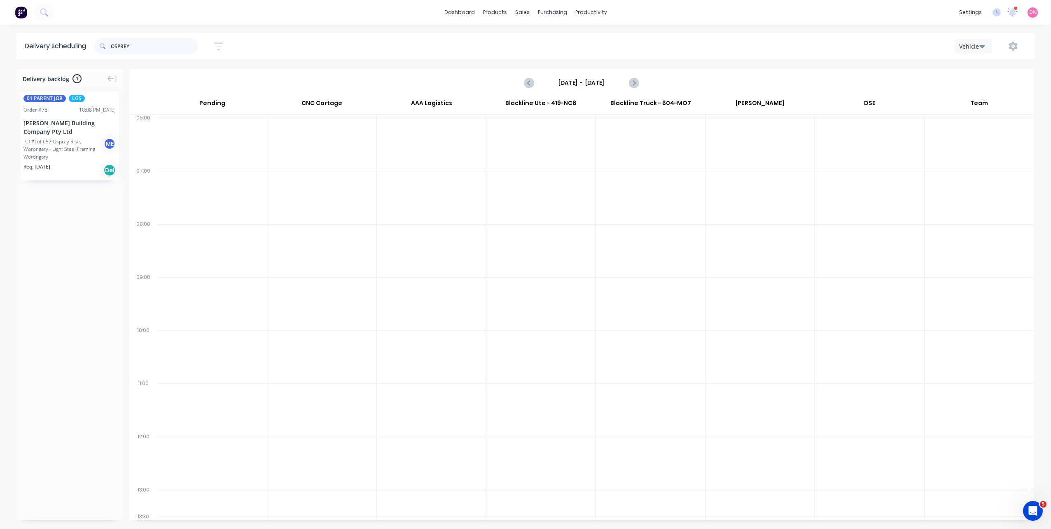
type input "OSPREY"
click at [221, 44] on icon "button" at bounding box center [218, 46] width 9 height 10
click at [206, 101] on div "Sort by Most recent" at bounding box center [181, 103] width 68 height 10
click at [205, 124] on div "Filter by labels" at bounding box center [176, 127] width 58 height 9
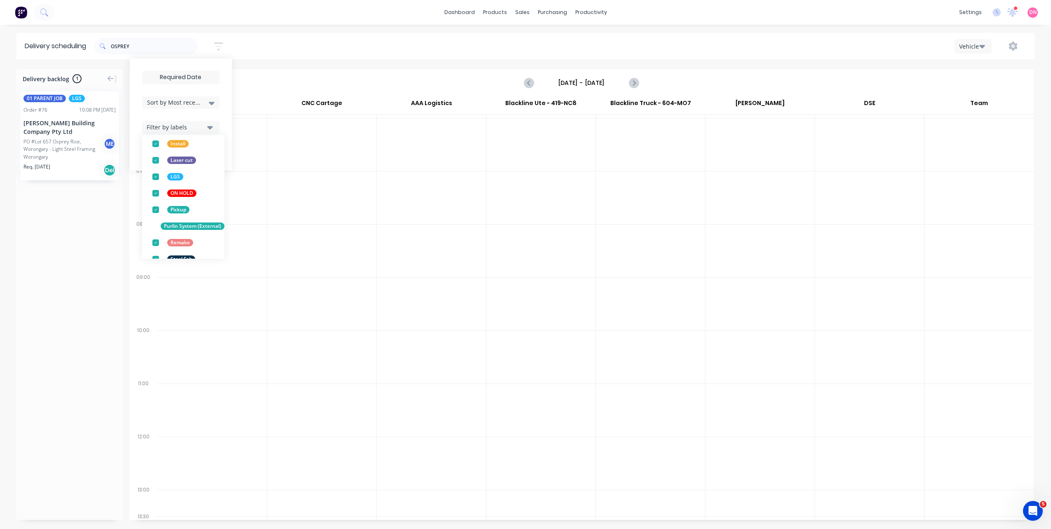
scroll to position [132, 0]
click at [213, 130] on icon "button" at bounding box center [210, 127] width 6 height 9
click at [210, 146] on button "Filter by assignee" at bounding box center [180, 152] width 77 height 12
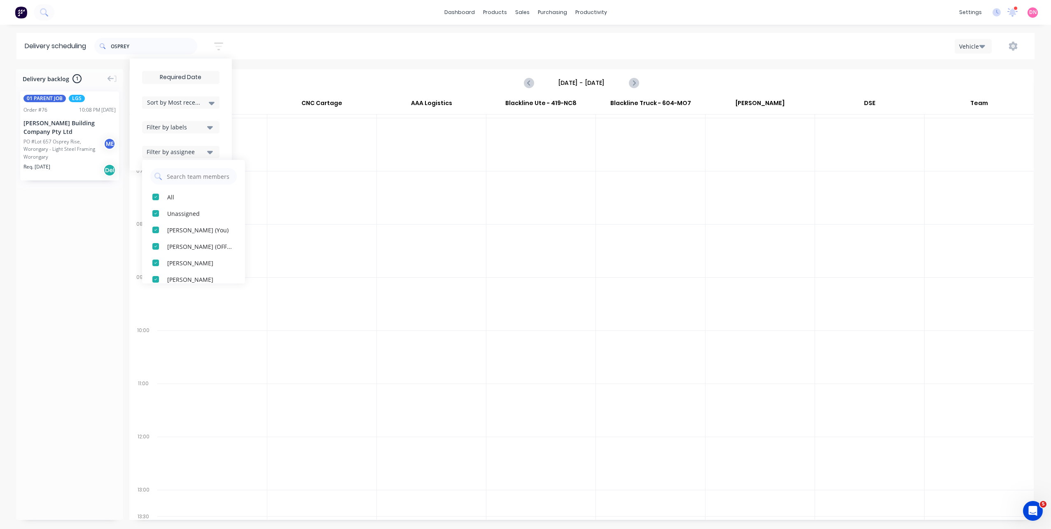
click at [210, 147] on icon "button" at bounding box center [210, 151] width 6 height 9
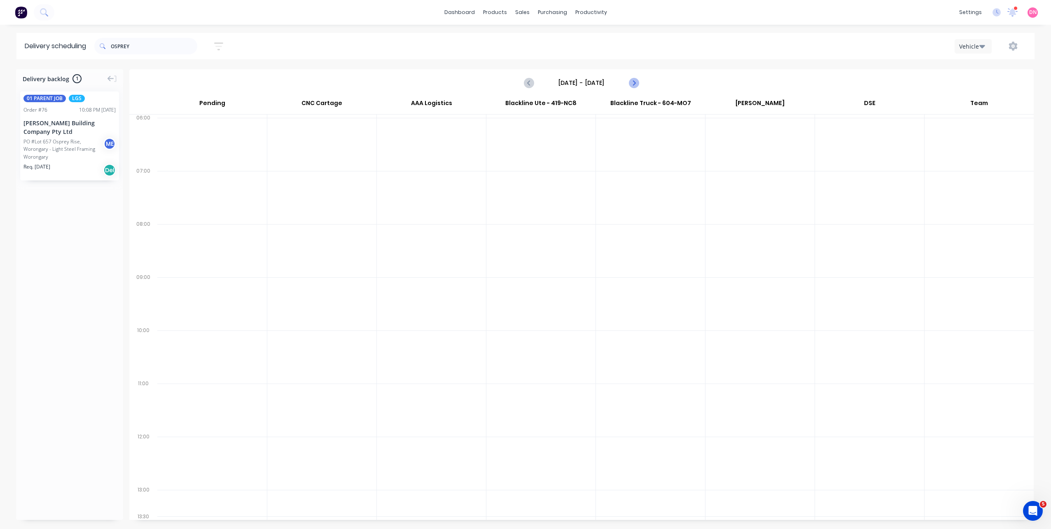
click at [631, 80] on icon "Next page" at bounding box center [634, 83] width 10 height 10
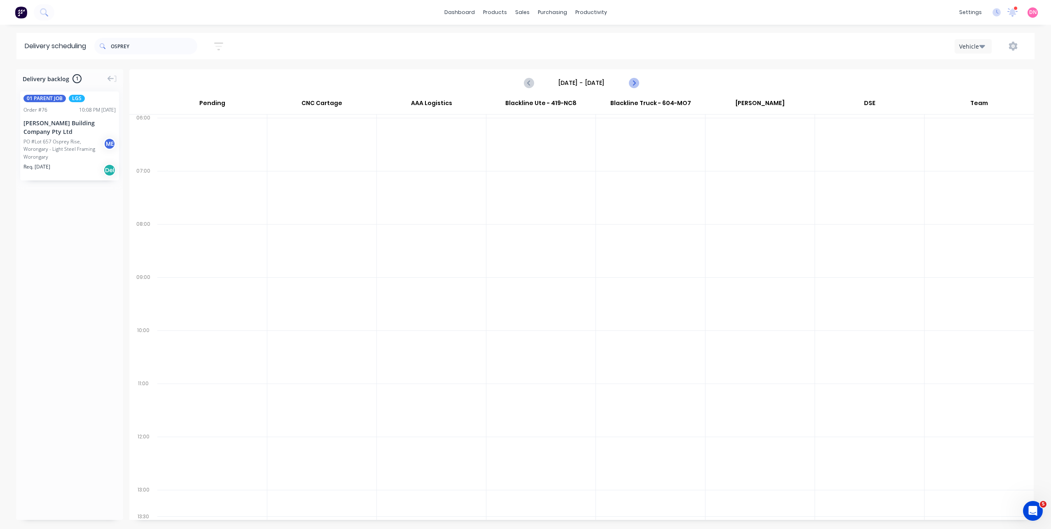
click at [631, 80] on icon "Next page" at bounding box center [634, 83] width 10 height 10
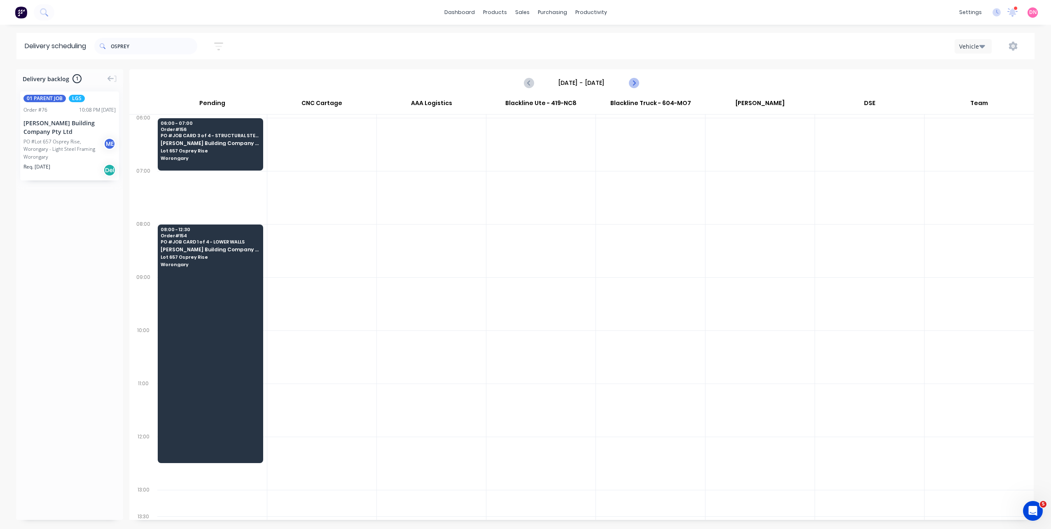
click at [631, 80] on icon "Next page" at bounding box center [634, 83] width 10 height 10
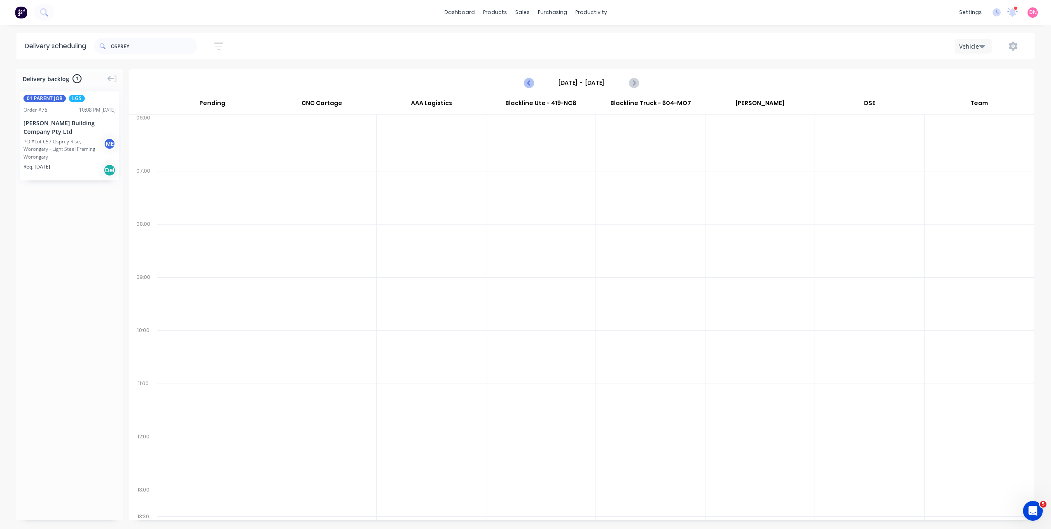
click at [533, 85] on icon "Previous page" at bounding box center [529, 83] width 10 height 10
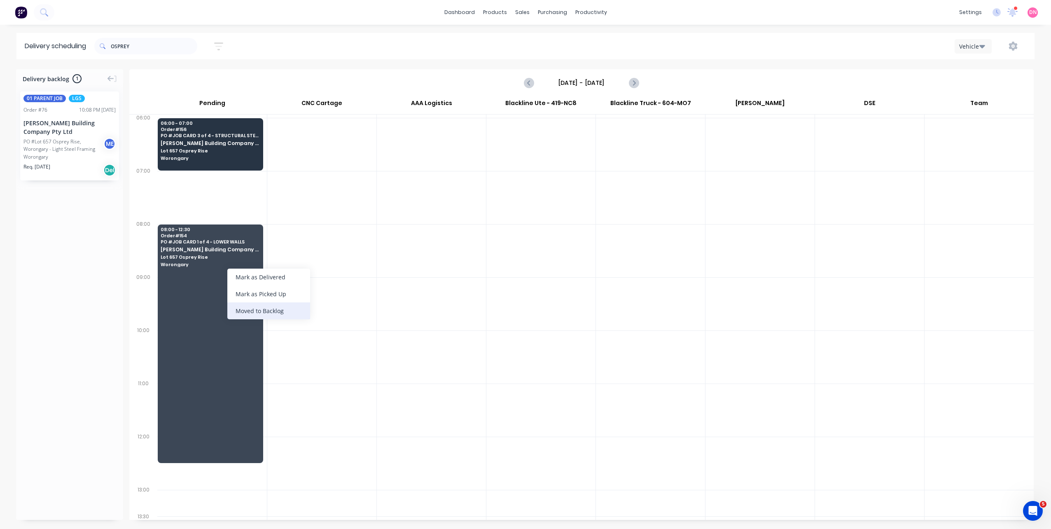
click at [254, 313] on div "Moved to Backlog" at bounding box center [268, 310] width 83 height 17
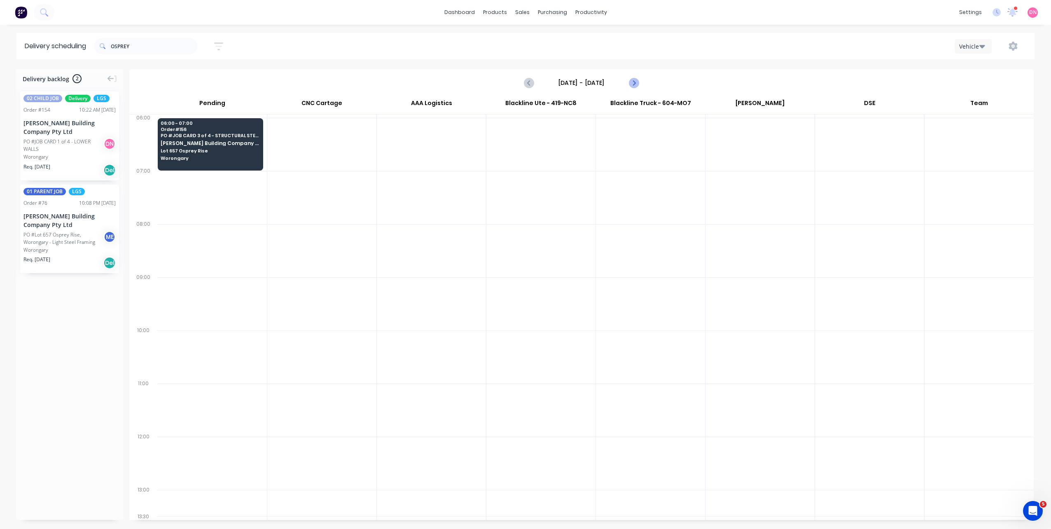
click at [639, 86] on button "Next page" at bounding box center [633, 83] width 16 height 16
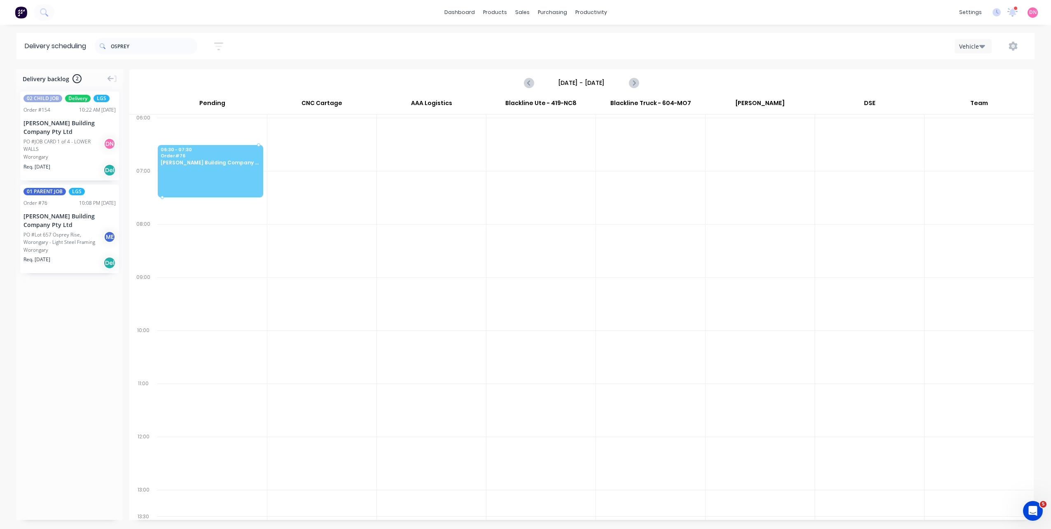
drag, startPoint x: 60, startPoint y: 223, endPoint x: 193, endPoint y: 152, distance: 150.8
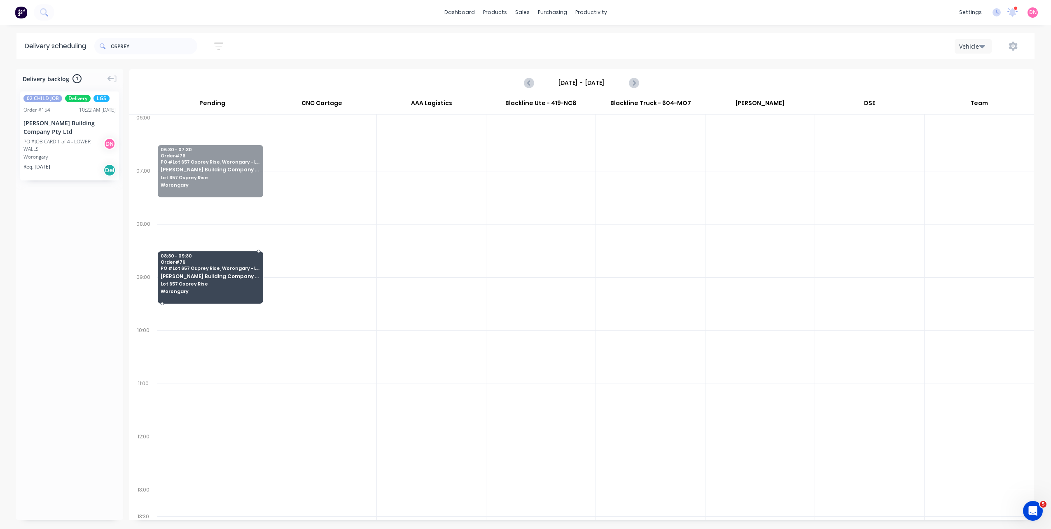
drag, startPoint x: 196, startPoint y: 160, endPoint x: 197, endPoint y: 254, distance: 93.9
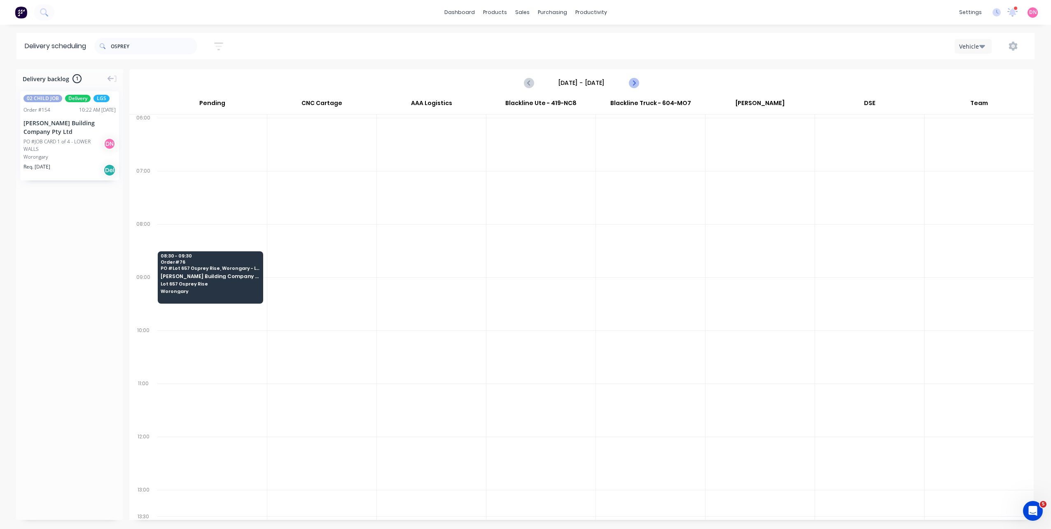
click at [632, 82] on icon "Next page" at bounding box center [634, 83] width 10 height 10
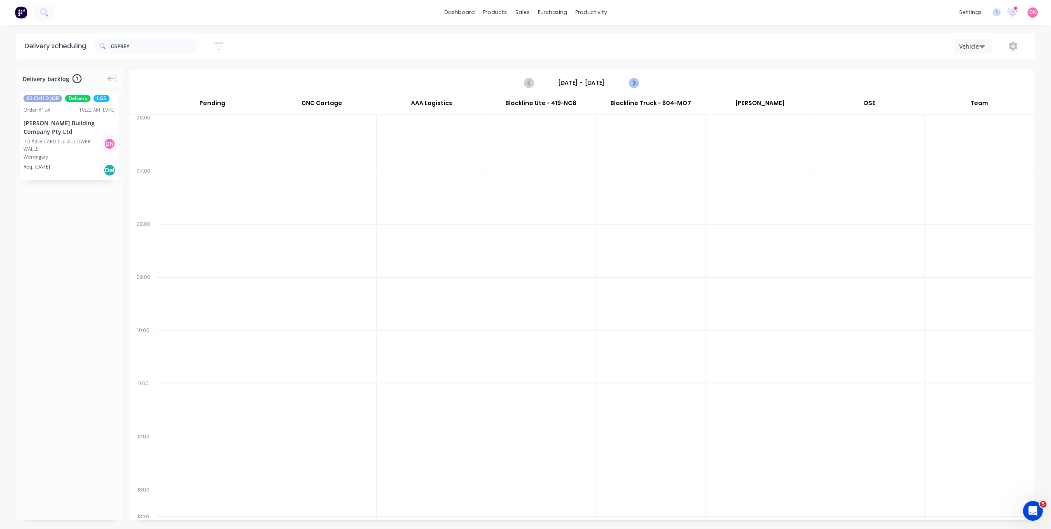
click at [632, 82] on icon "Next page" at bounding box center [634, 83] width 10 height 10
type input "Monday - 13/10/25"
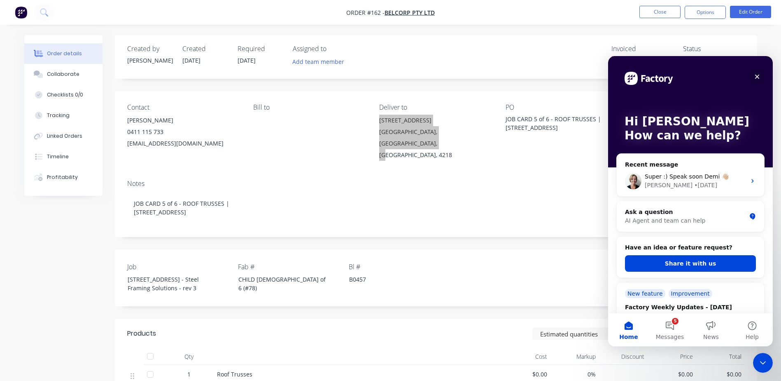
click at [758, 72] on div "Close" at bounding box center [757, 76] width 15 height 15
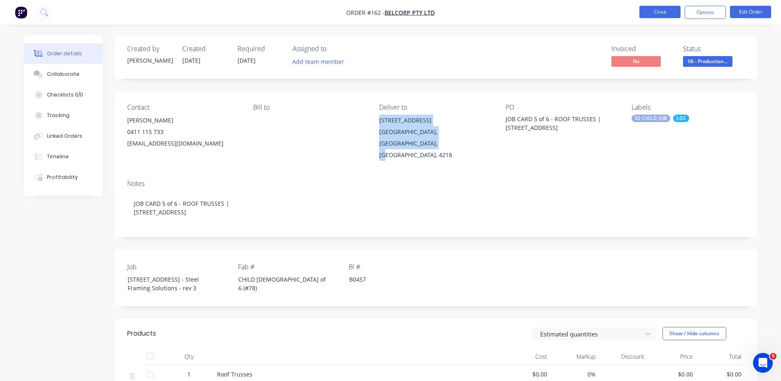
click at [675, 13] on button "Close" at bounding box center [660, 12] width 41 height 12
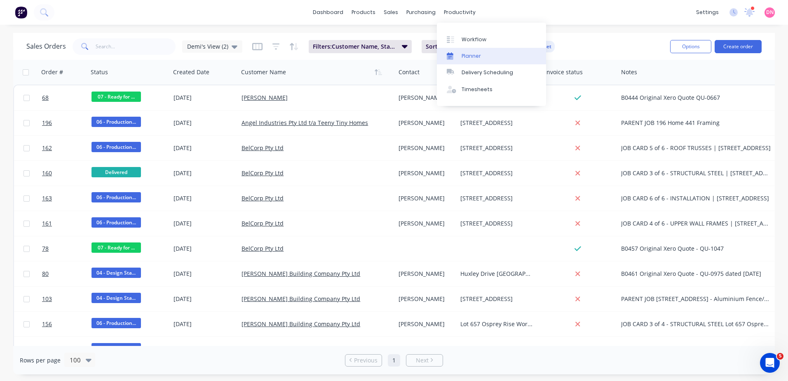
click at [460, 58] on link "Planner" at bounding box center [491, 56] width 109 height 16
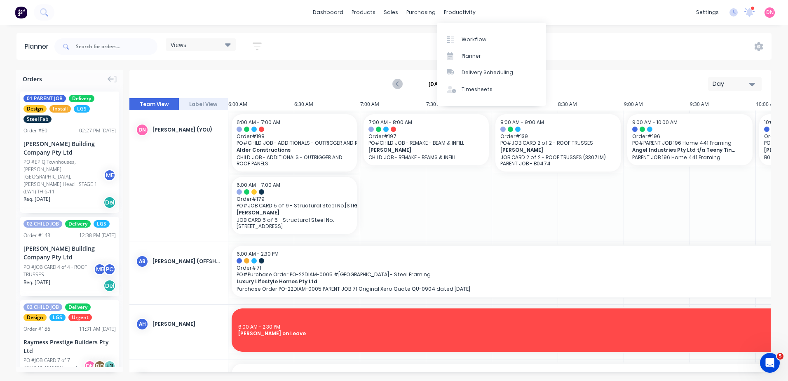
scroll to position [0, 582]
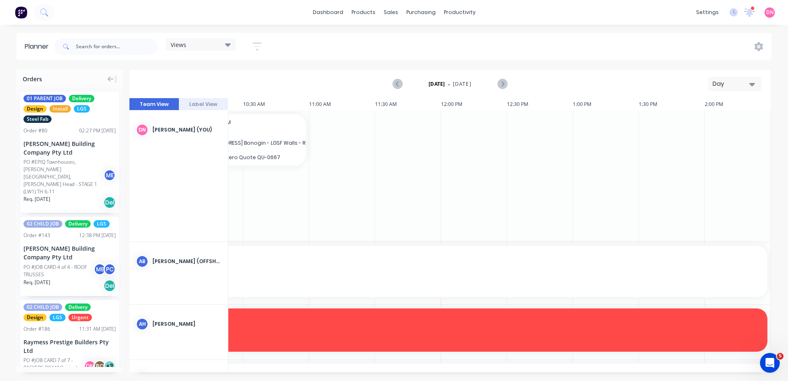
click at [235, 45] on div "Views" at bounding box center [201, 44] width 70 height 12
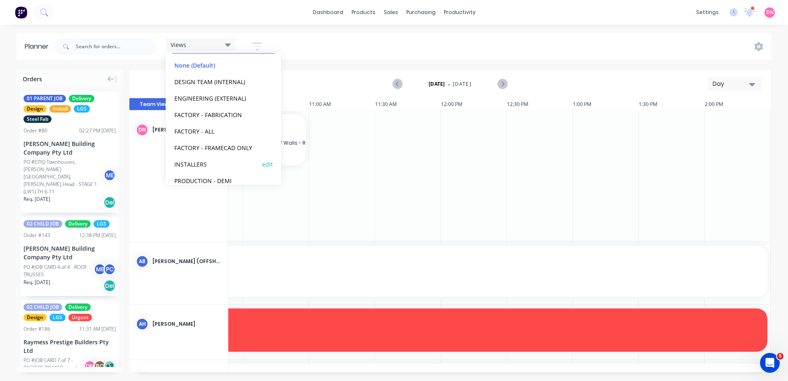
scroll to position [51, 0]
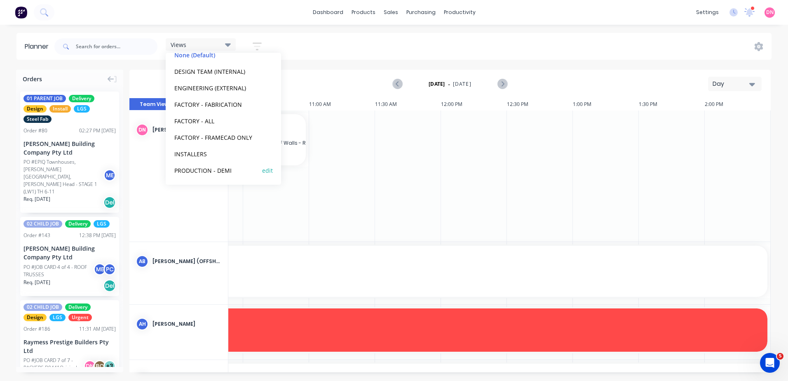
click at [229, 164] on div "PRODUCTION - DEMI edit" at bounding box center [223, 170] width 103 height 16
click at [236, 169] on button "PRODUCTION - DEMI" at bounding box center [216, 169] width 88 height 9
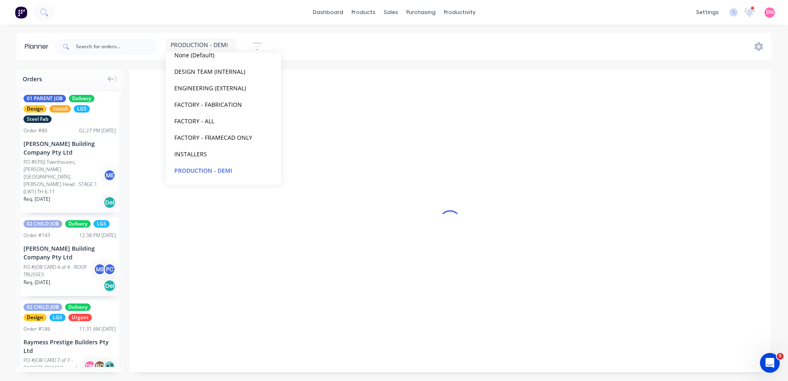
scroll to position [0, 0]
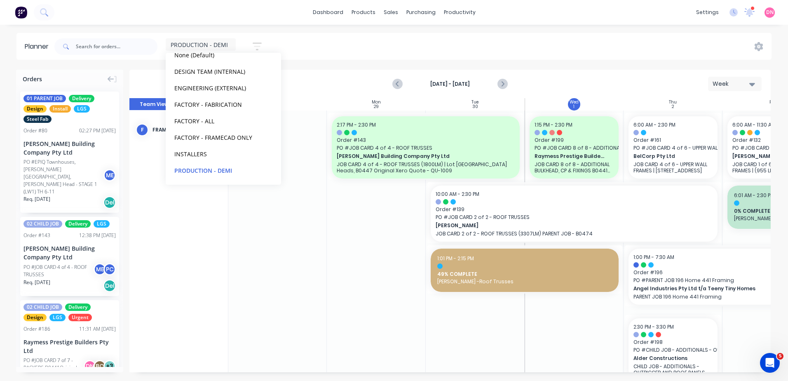
click at [425, 53] on div "PRODUCTION - DEMI Save new view None (Default) edit DESIGN TEAM (INTERNAL) edit…" at bounding box center [412, 46] width 718 height 25
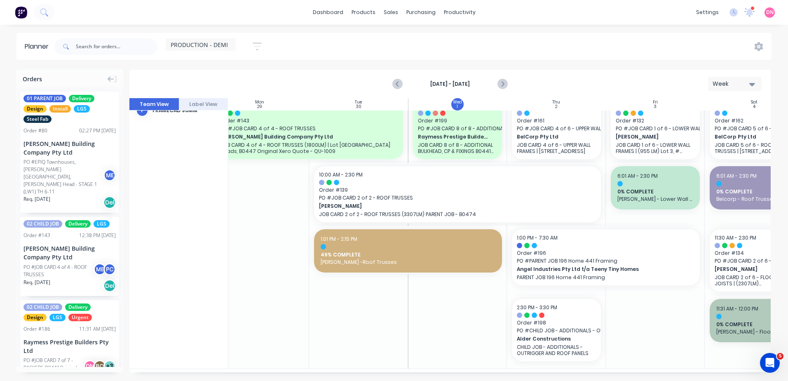
scroll to position [19, 130]
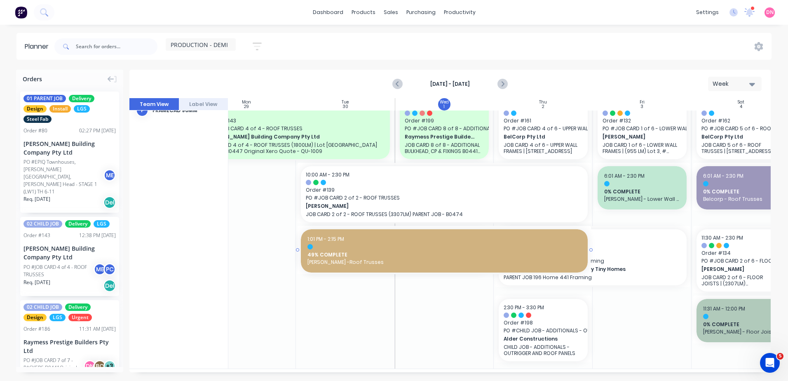
drag, startPoint x: 493, startPoint y: 257, endPoint x: 568, endPoint y: 257, distance: 74.6
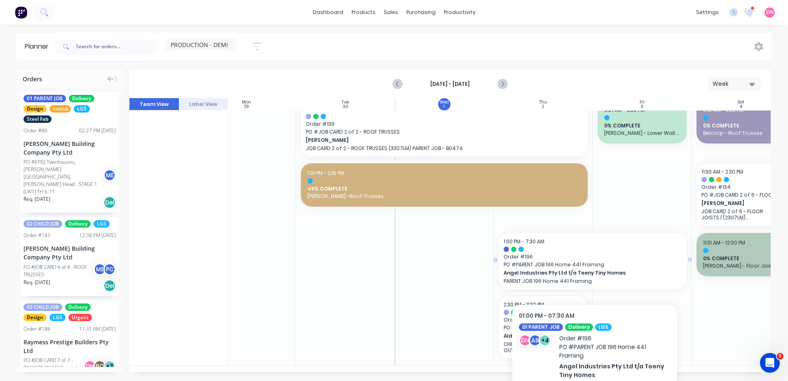
scroll to position [82, 130]
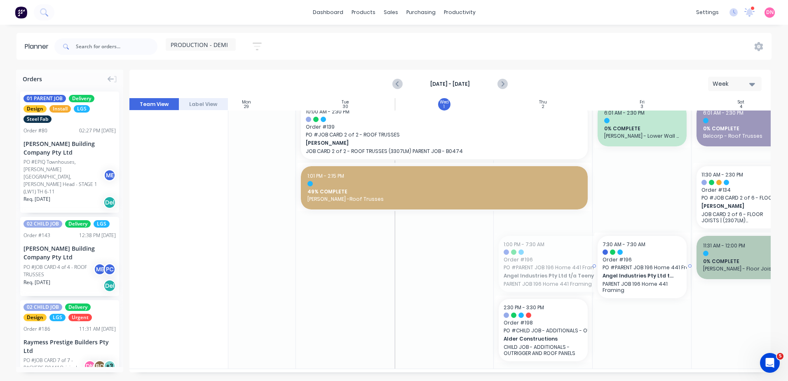
drag, startPoint x: 495, startPoint y: 262, endPoint x: 531, endPoint y: 262, distance: 35.8
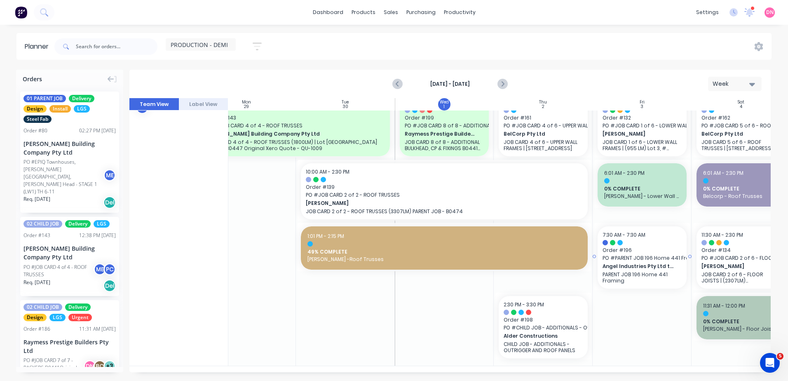
scroll to position [26, 130]
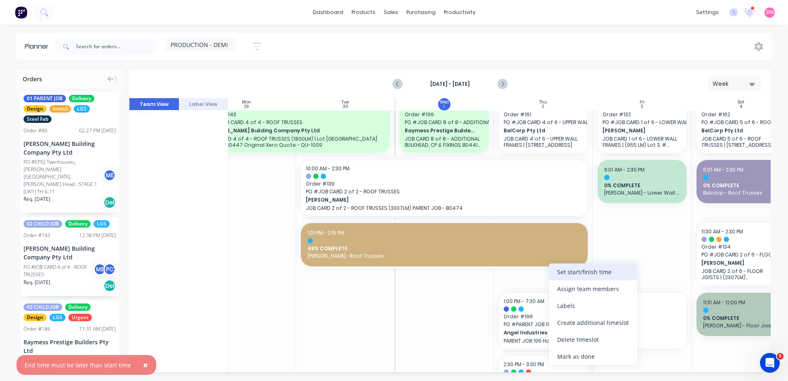
click at [570, 277] on div "Set start/finish time" at bounding box center [593, 271] width 88 height 17
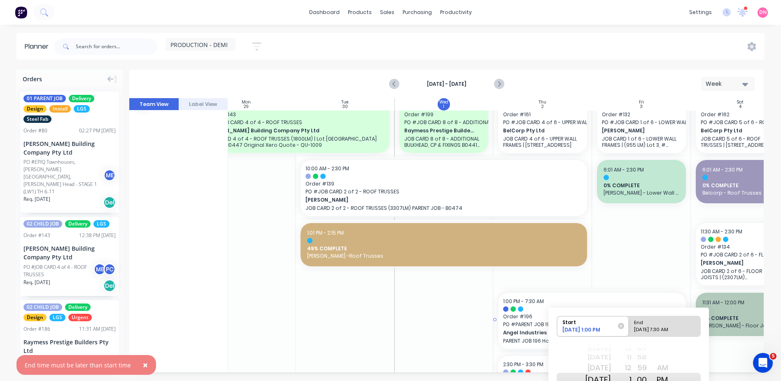
click at [635, 280] on div at bounding box center [641, 255] width 99 height 340
click at [450, 281] on div at bounding box center [444, 255] width 99 height 340
click at [536, 250] on span "49% COMPLETE" at bounding box center [444, 248] width 274 height 7
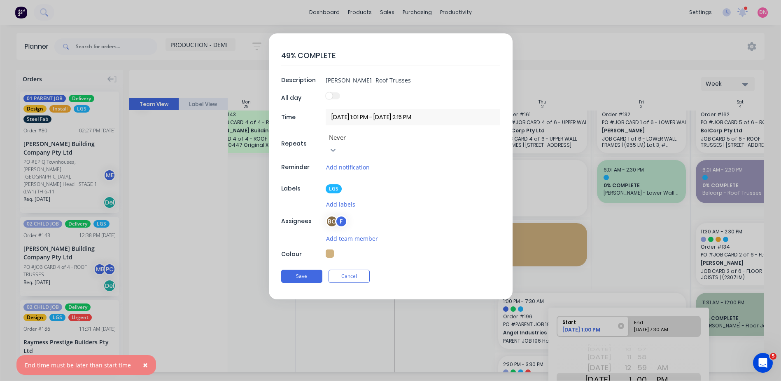
click at [414, 112] on input "[DATE] 1:01 PM - [DATE] 2:15 PM" at bounding box center [413, 117] width 175 height 16
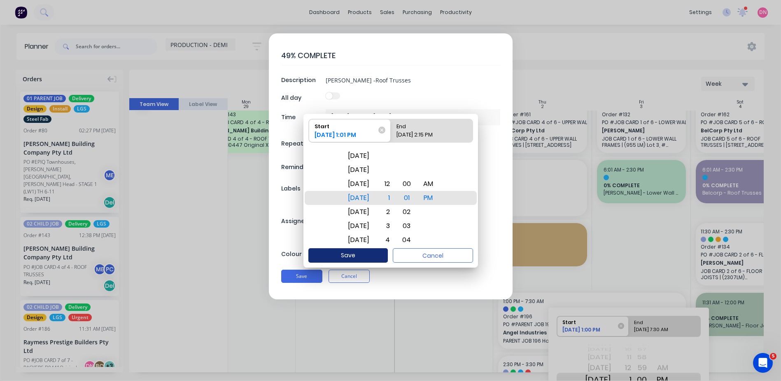
click at [359, 250] on button "Save" at bounding box center [348, 255] width 79 height 14
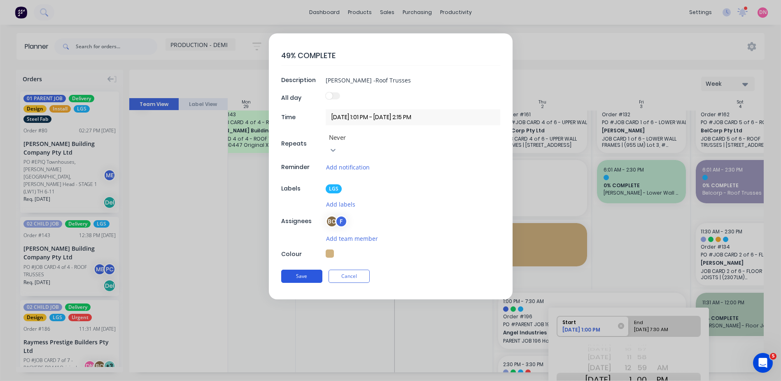
click at [312, 269] on button "Save" at bounding box center [301, 275] width 41 height 13
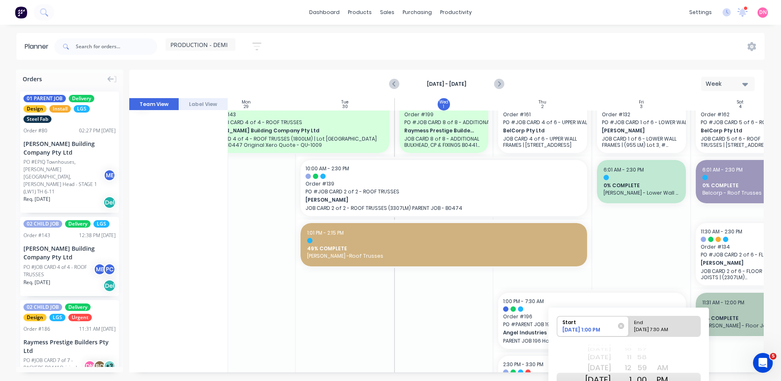
click at [444, 302] on div at bounding box center [444, 255] width 99 height 340
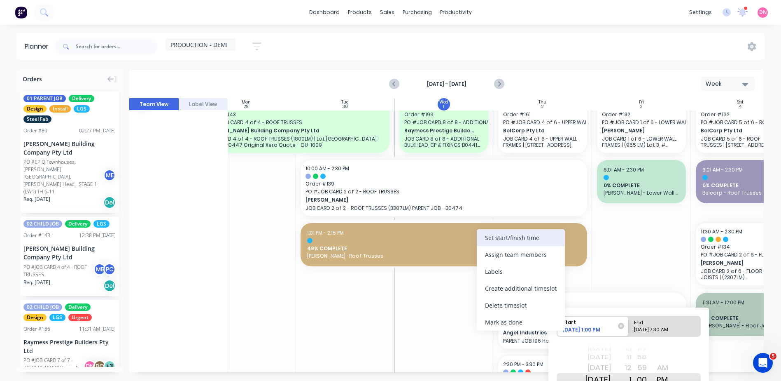
click at [482, 241] on div "Set start/finish time" at bounding box center [521, 237] width 88 height 17
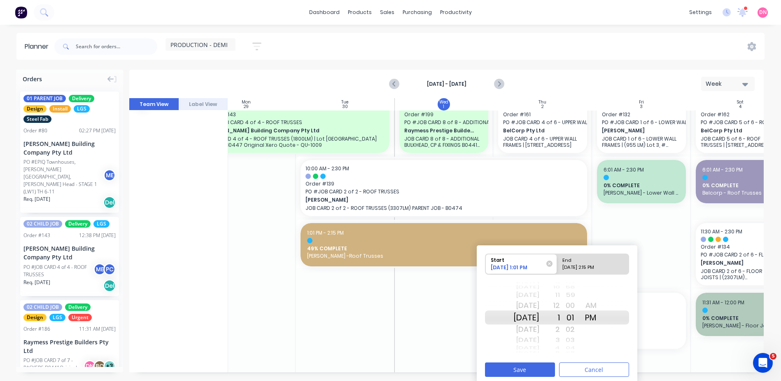
click at [595, 256] on div "End" at bounding box center [590, 259] width 60 height 10
click at [558, 256] on input "End 10/02/2025 2:15 PM" at bounding box center [557, 264] width 0 height 20
radio input "true"
click at [560, 308] on div "1" at bounding box center [550, 305] width 21 height 13
click at [542, 360] on div "Start 09/30/2025 1:01 PM End 10/02/2025 1:15 PM Tue Sep 30 Today Thu Oct 2 Fri …" at bounding box center [557, 315] width 161 height 140
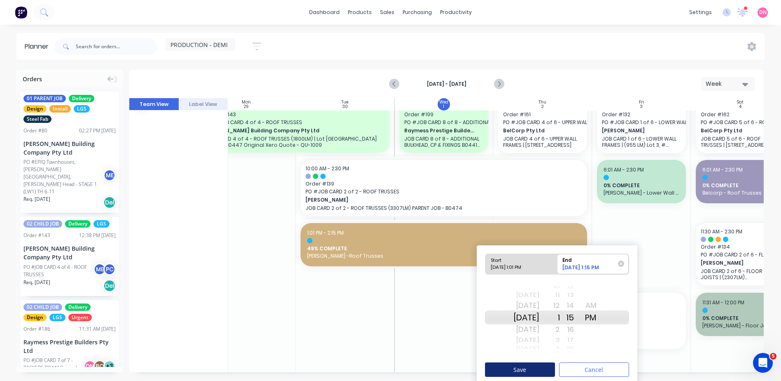
click at [539, 365] on button "Save" at bounding box center [520, 369] width 70 height 14
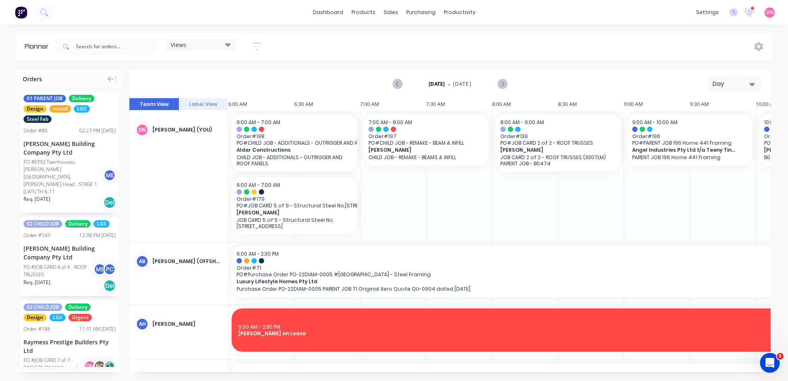
scroll to position [0, 582]
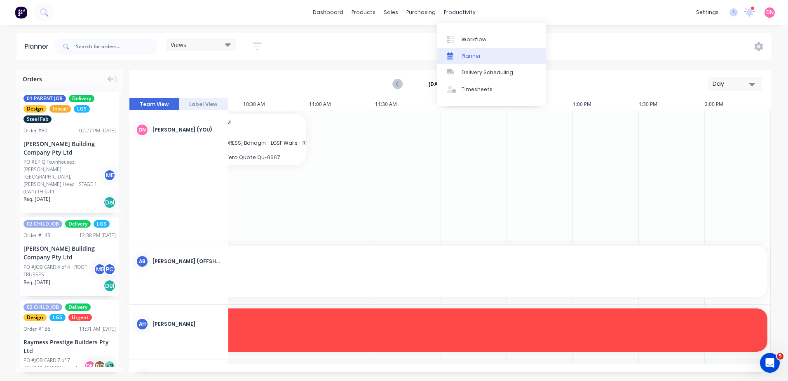
click at [452, 58] on icon at bounding box center [450, 57] width 7 height 5
click at [463, 58] on div "Planner" at bounding box center [470, 55] width 19 height 7
click at [212, 45] on div "Views" at bounding box center [201, 44] width 60 height 7
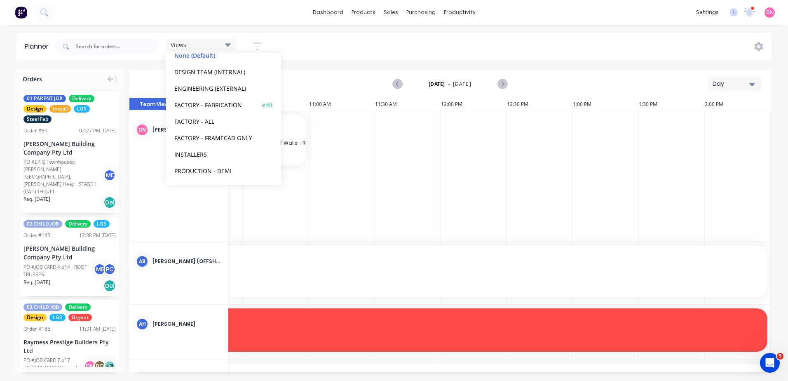
scroll to position [51, 0]
click at [217, 172] on button "PRODUCTION - DEMI" at bounding box center [216, 169] width 88 height 9
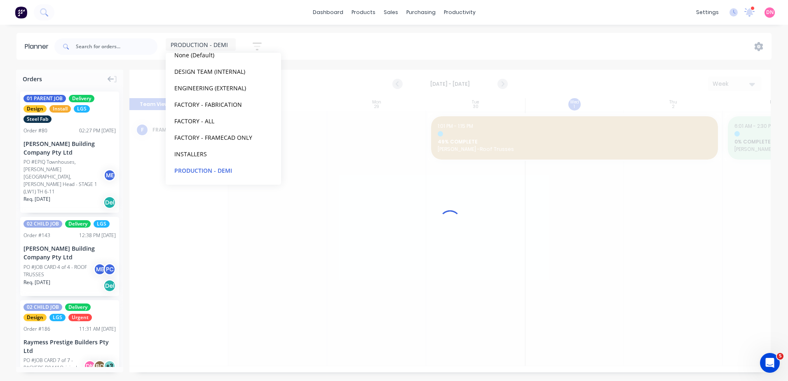
scroll to position [0, 0]
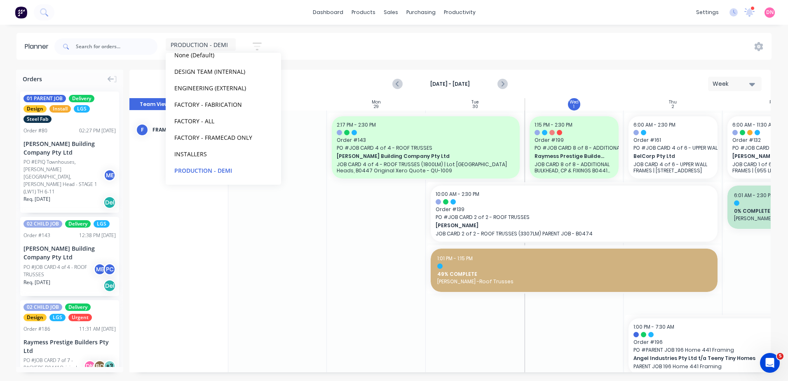
click at [360, 224] on div at bounding box center [376, 280] width 99 height 340
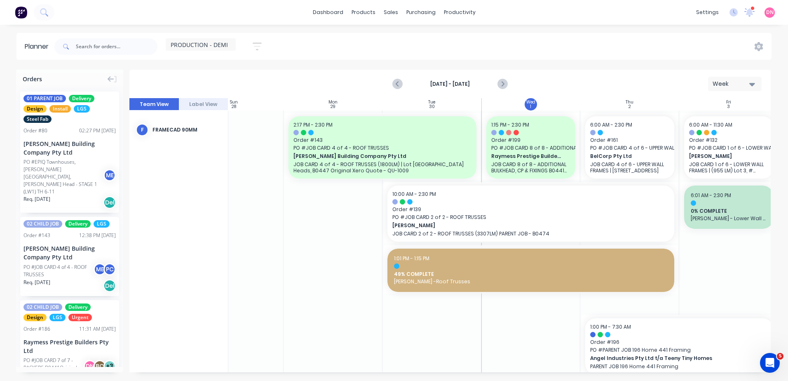
scroll to position [0, 97]
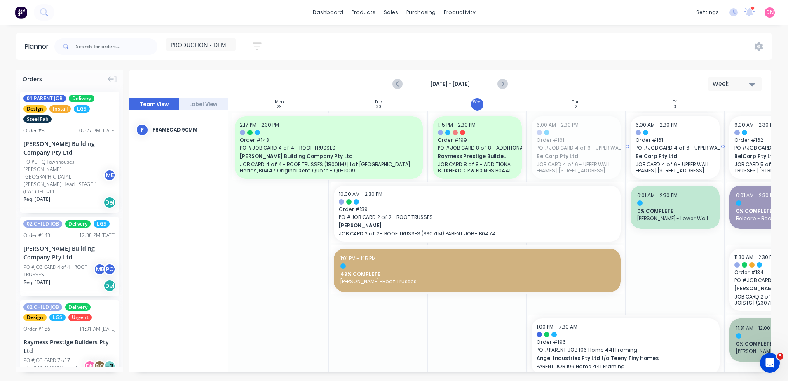
drag, startPoint x: 580, startPoint y: 150, endPoint x: 651, endPoint y: 148, distance: 70.9
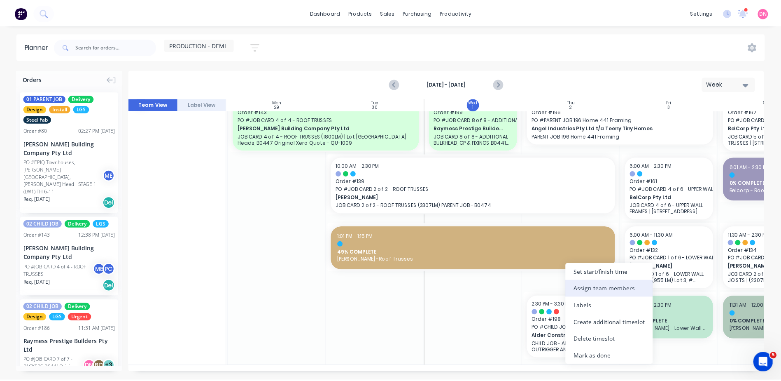
scroll to position [26, 97]
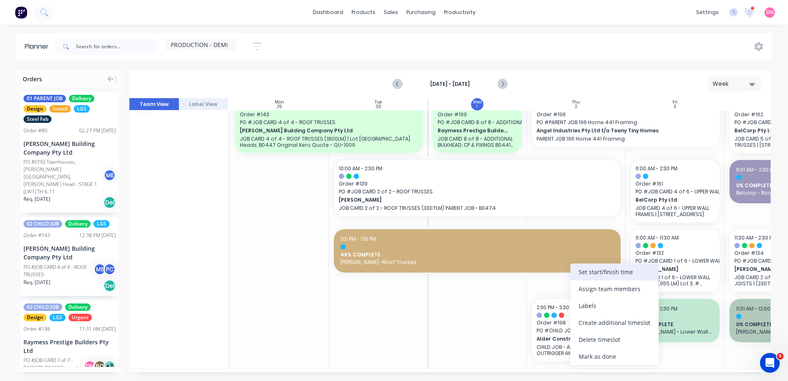
click at [596, 276] on div "Set start/finish time" at bounding box center [614, 271] width 88 height 17
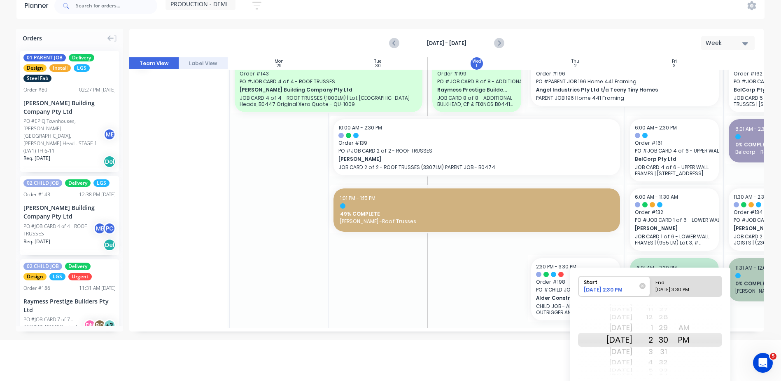
scroll to position [41, 0]
click at [688, 291] on div "Please select" at bounding box center [686, 290] width 67 height 10
click at [651, 291] on input "End Please select" at bounding box center [650, 286] width 0 height 20
radio input "true"
click at [694, 330] on div "AM" at bounding box center [684, 326] width 21 height 13
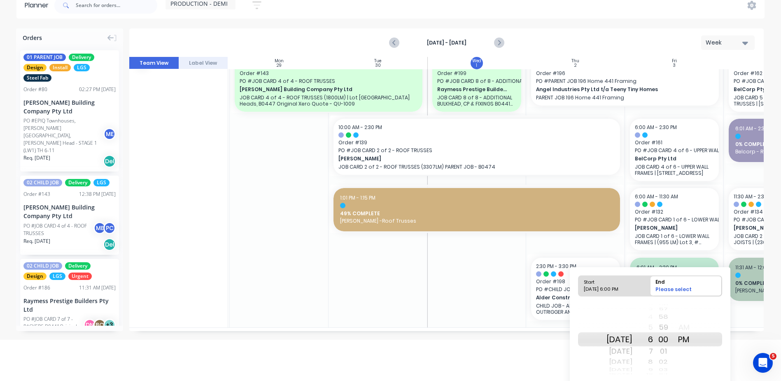
click at [694, 323] on div "AM" at bounding box center [684, 326] width 21 height 13
click at [694, 328] on div "AM" at bounding box center [684, 326] width 21 height 13
click at [653, 350] on div "7" at bounding box center [643, 350] width 21 height 13
click at [692, 330] on div "AM" at bounding box center [684, 326] width 21 height 13
click at [653, 349] on div "7" at bounding box center [643, 350] width 21 height 13
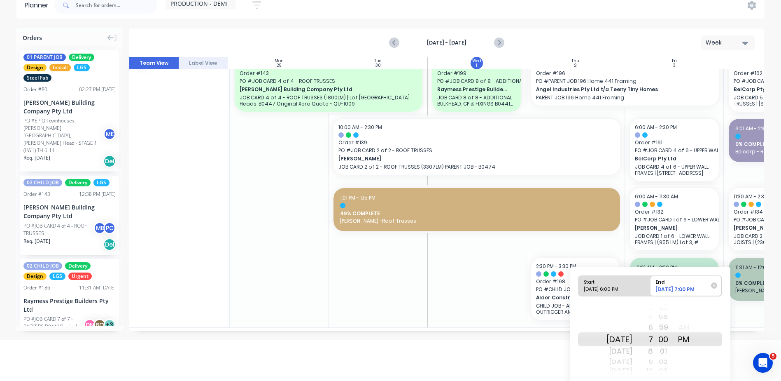
click at [694, 327] on div "AM" at bounding box center [684, 326] width 21 height 13
click at [653, 350] on div "7" at bounding box center [643, 350] width 21 height 13
click at [664, 351] on div "01" at bounding box center [663, 350] width 21 height 13
click at [671, 330] on div "00" at bounding box center [663, 326] width 21 height 13
click at [653, 347] on div "7" at bounding box center [643, 350] width 21 height 13
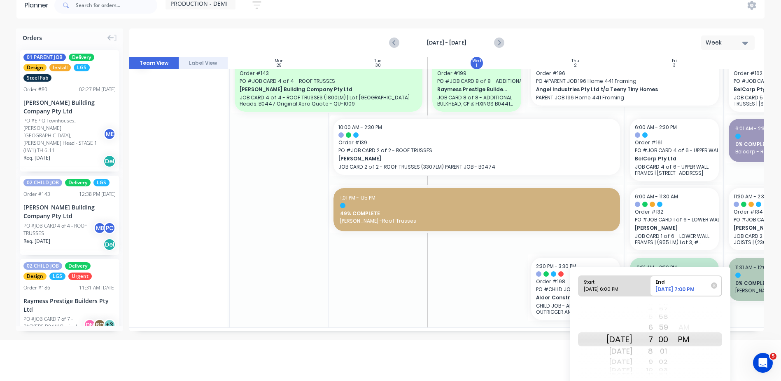
click at [694, 331] on div "AM" at bounding box center [684, 326] width 21 height 13
click at [680, 287] on div "10/02/2025 6:00 PM" at bounding box center [683, 290] width 60 height 10
click at [651, 287] on input "End 10/02/2025 6:00 PM" at bounding box center [650, 286] width 0 height 20
click at [653, 353] on div "7" at bounding box center [643, 350] width 21 height 13
click at [694, 333] on div "PM" at bounding box center [684, 339] width 21 height 14
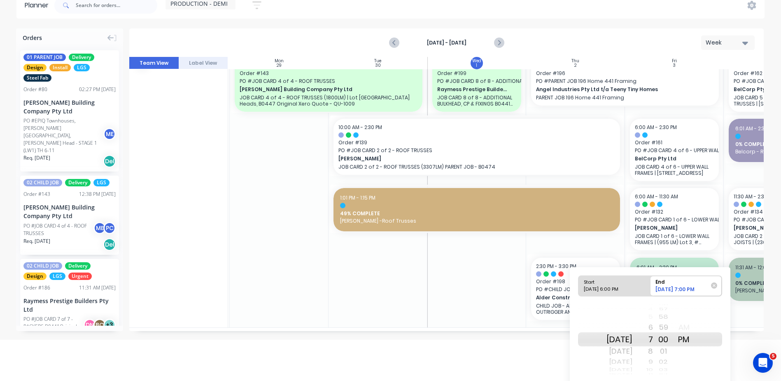
click at [694, 324] on div "AM" at bounding box center [684, 326] width 21 height 13
click at [629, 352] on div "Fri Oct 3" at bounding box center [620, 350] width 26 height 13
click at [693, 327] on div "AM" at bounding box center [684, 326] width 21 height 13
click at [664, 351] on div "01" at bounding box center [663, 350] width 21 height 13
click at [653, 353] on div "7" at bounding box center [643, 350] width 21 height 13
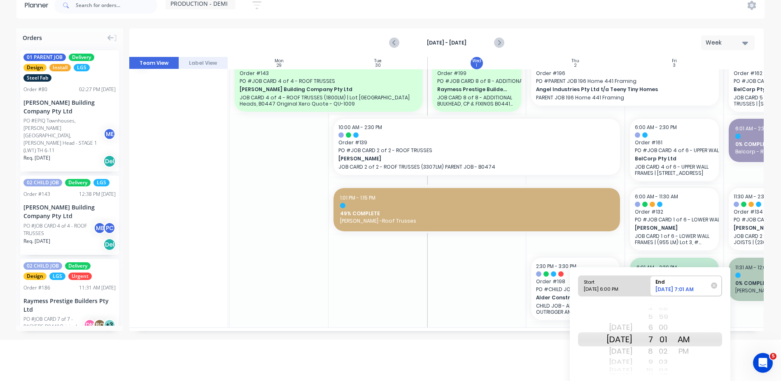
click at [674, 329] on div "00" at bounding box center [663, 326] width 21 height 13
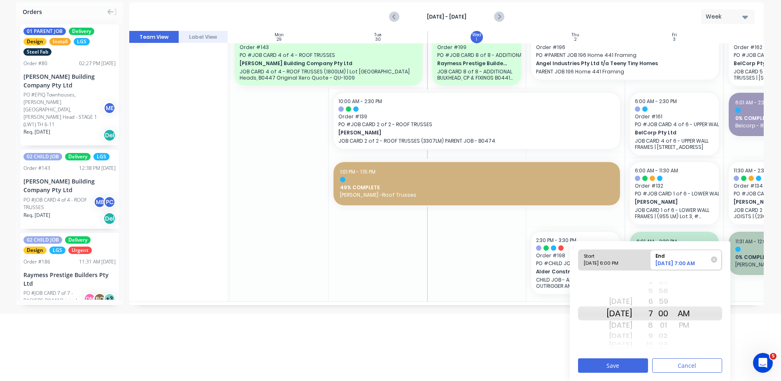
click at [633, 300] on div "Thu Oct 2" at bounding box center [620, 301] width 26 height 13
click at [634, 262] on div "10/02/2025 6:00 PM" at bounding box center [611, 265] width 60 height 10
click at [579, 262] on input "Start 10/02/2025 6:00 PM" at bounding box center [579, 260] width 0 height 20
radio input "true"
click at [692, 304] on div "AM" at bounding box center [684, 301] width 21 height 13
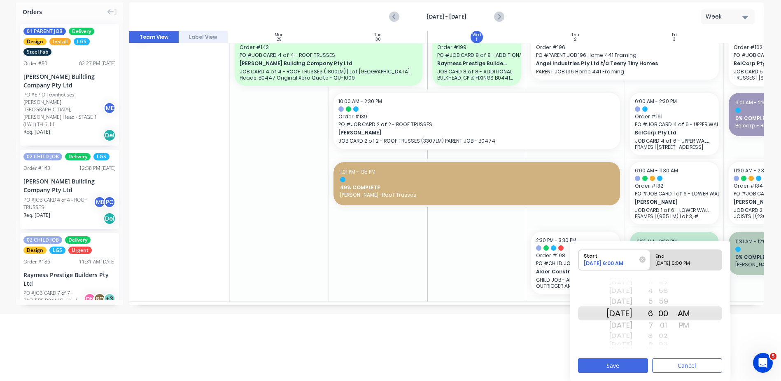
click at [683, 264] on div "10/02/2025 6:00 PM" at bounding box center [683, 265] width 60 height 10
click at [651, 264] on input "End 10/02/2025 6:00 PM" at bounding box center [650, 260] width 0 height 20
radio input "true"
click at [633, 323] on div "Fri Oct 3" at bounding box center [620, 324] width 26 height 13
click at [690, 300] on div "AM" at bounding box center [684, 301] width 21 height 13
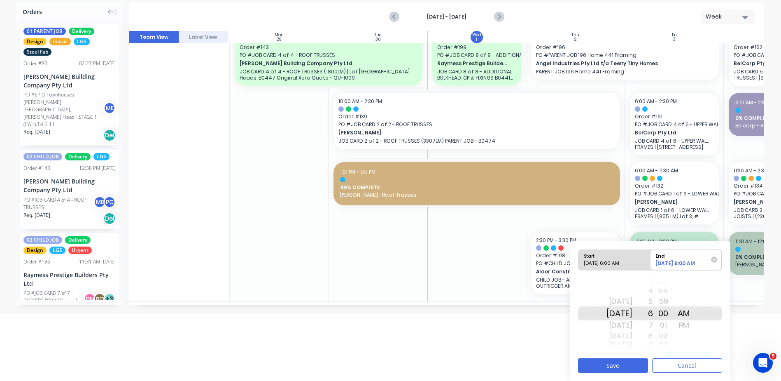
click at [653, 325] on div "7" at bounding box center [643, 324] width 21 height 13
click at [631, 361] on button "Save" at bounding box center [613, 365] width 70 height 14
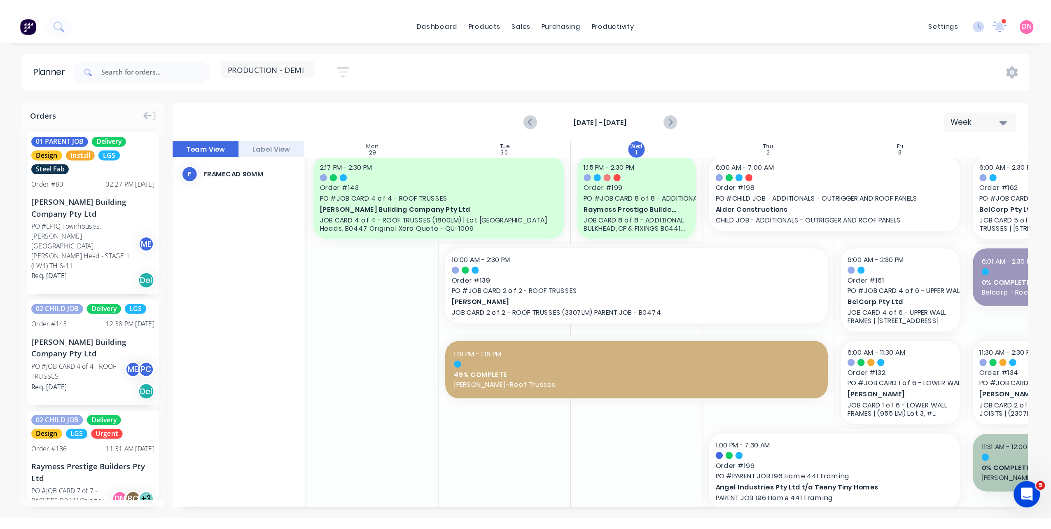
scroll to position [0, 97]
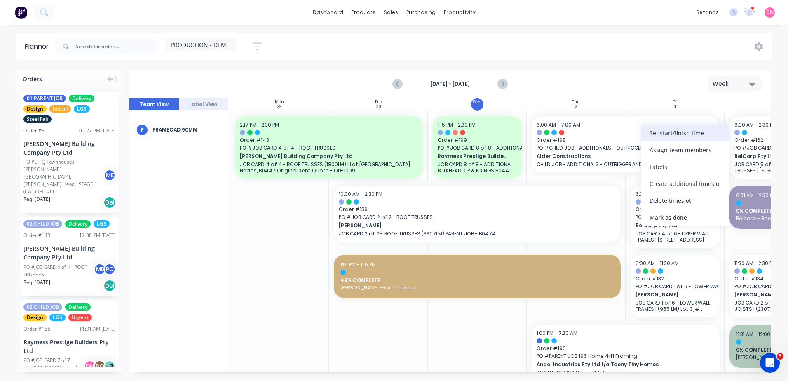
click at [660, 136] on div "Set start/finish time" at bounding box center [685, 132] width 88 height 17
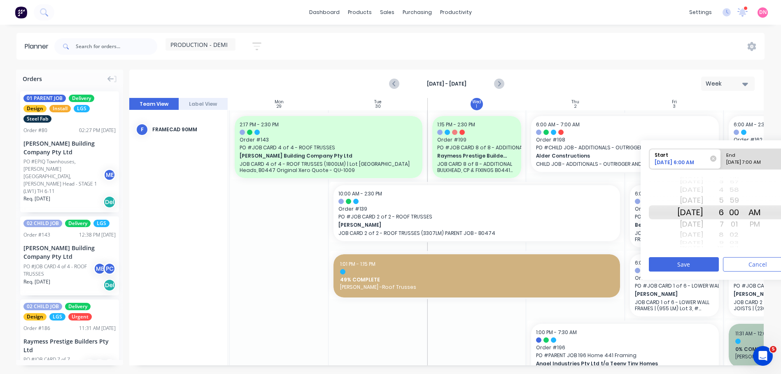
click at [725, 160] on div "10/03/2025 7:00 AM" at bounding box center [754, 164] width 60 height 10
click at [722, 160] on input "End 10/03/2025 7:00 AM" at bounding box center [721, 159] width 0 height 20
radio input "true"
click at [703, 205] on div "Thu Oct 2" at bounding box center [691, 200] width 26 height 13
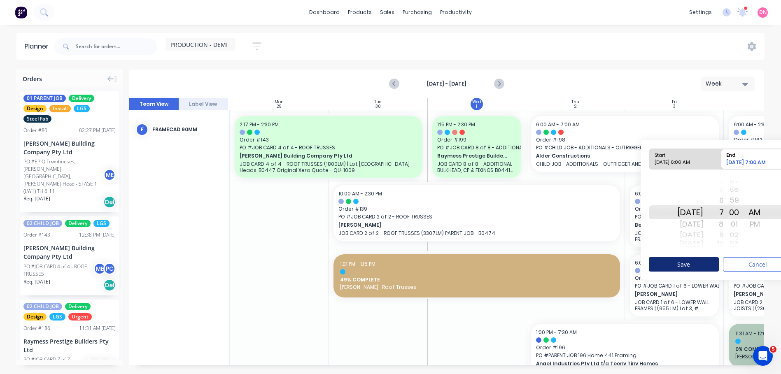
click at [697, 263] on button "Save" at bounding box center [684, 264] width 70 height 14
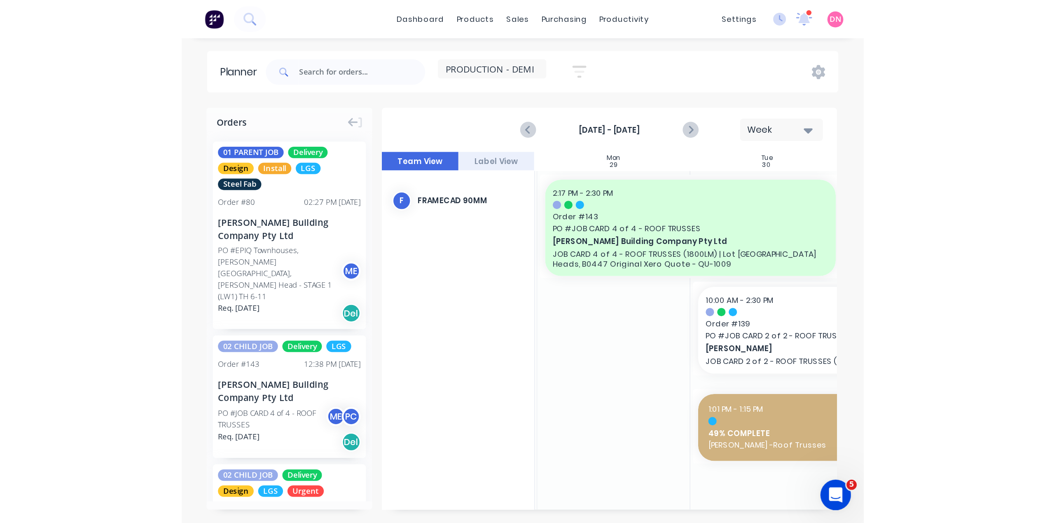
scroll to position [0, 0]
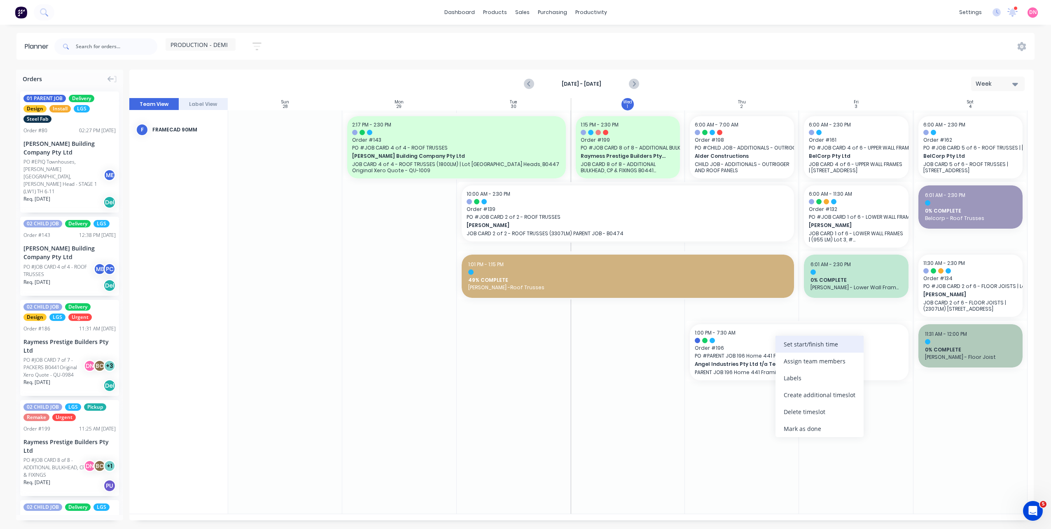
click at [785, 347] on div "Set start/finish time" at bounding box center [820, 344] width 88 height 17
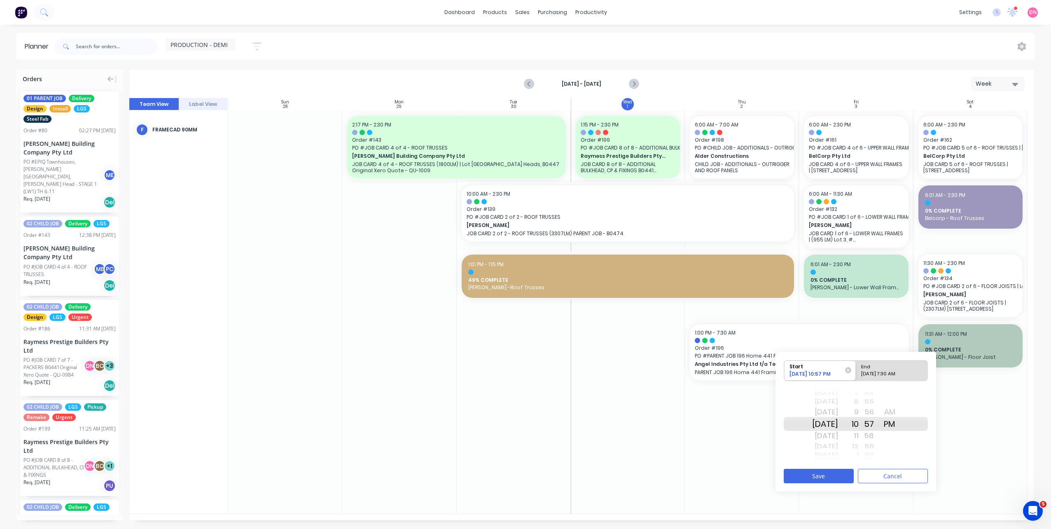
click at [787, 380] on div "AM" at bounding box center [889, 411] width 21 height 13
click at [787, 380] on button "Save" at bounding box center [819, 476] width 70 height 14
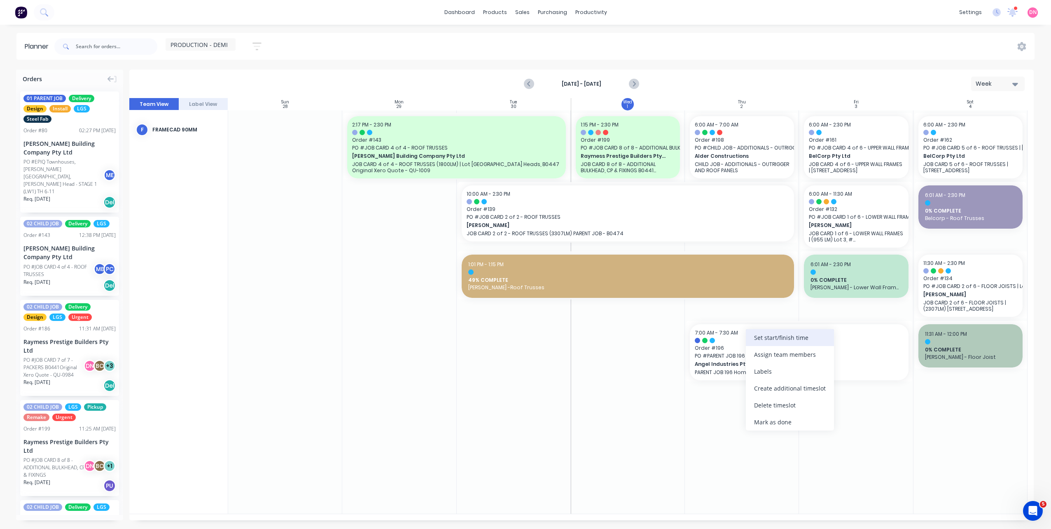
click at [760, 342] on div "Set start/finish time" at bounding box center [790, 337] width 88 height 17
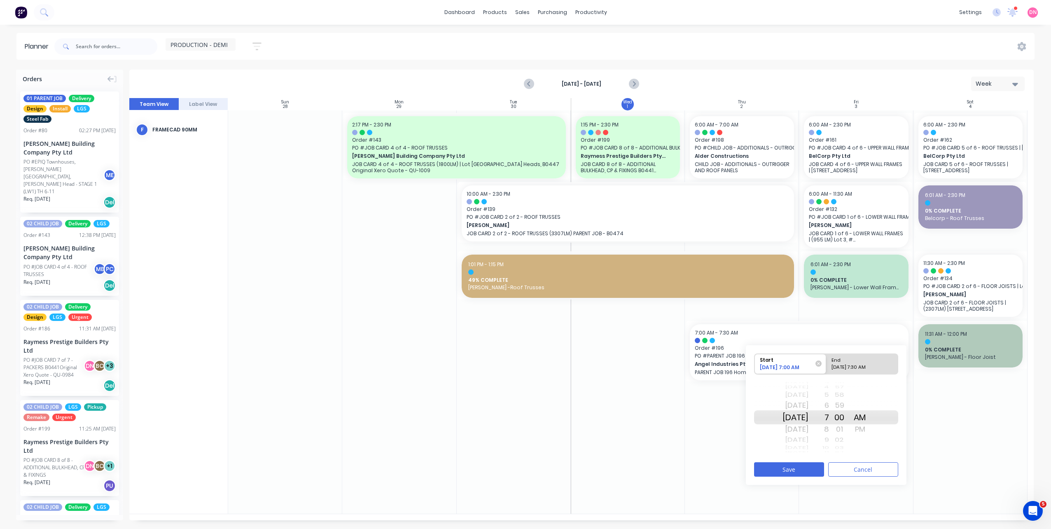
click at [787, 366] on div "10/03/2025 7:30 AM" at bounding box center [859, 369] width 60 height 10
click at [787, 366] on input "End 10/03/2025 7:30 AM" at bounding box center [826, 364] width 0 height 20
radio input "true"
click at [787, 380] on div "PM" at bounding box center [860, 429] width 21 height 13
click at [787, 380] on button "Save" at bounding box center [789, 469] width 70 height 14
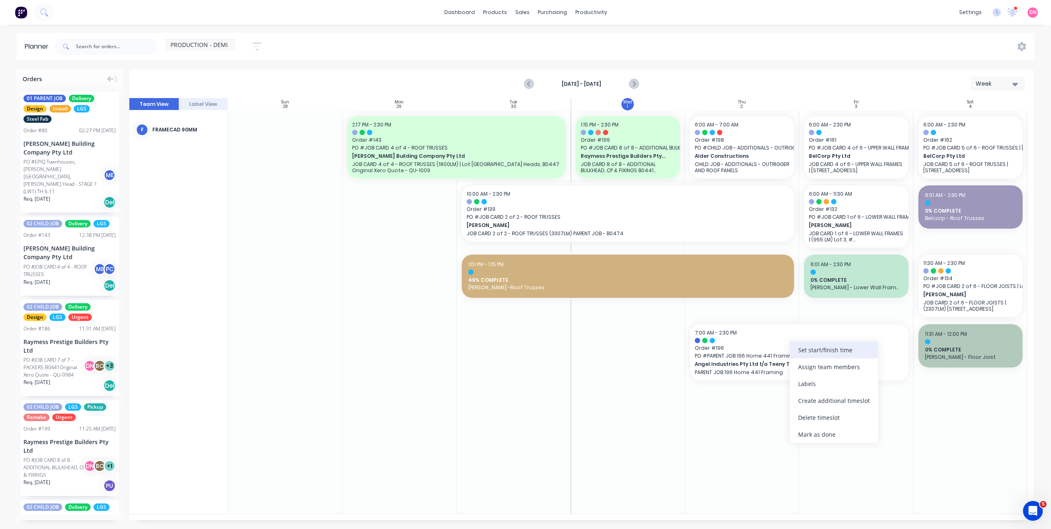
click at [787, 355] on div "Set start/finish time" at bounding box center [834, 349] width 88 height 17
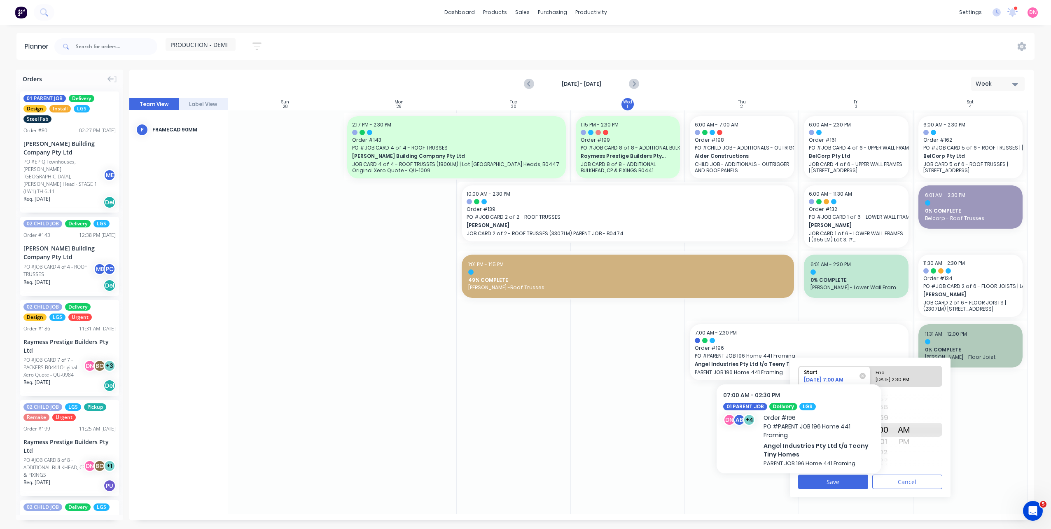
click at [787, 370] on div "End" at bounding box center [903, 371] width 60 height 10
click at [787, 370] on input "End 10/03/2025 2:30 PM" at bounding box center [870, 376] width 0 height 20
radio input "true"
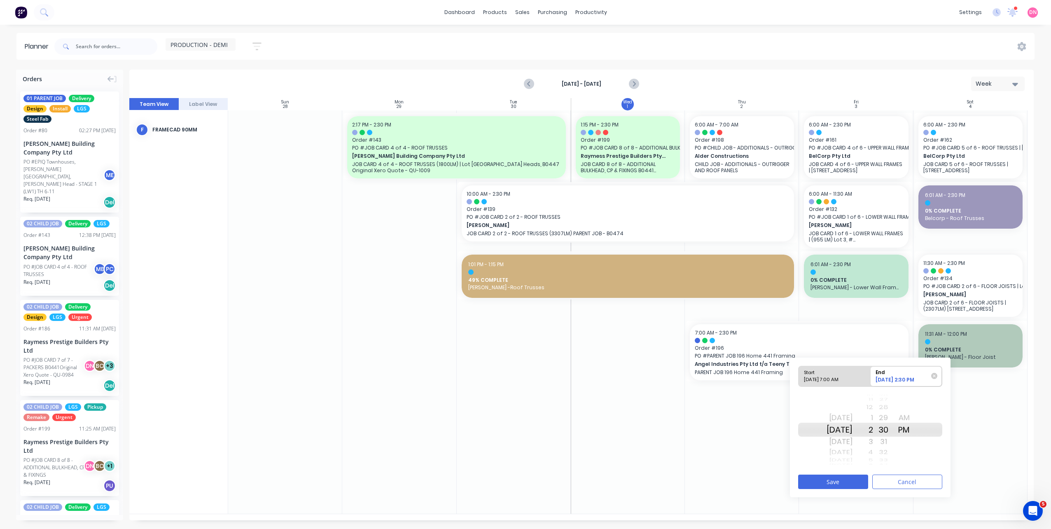
click at [787, 380] on div "Thu Oct 2" at bounding box center [840, 417] width 26 height 13
click at [787, 380] on button "Save" at bounding box center [833, 482] width 70 height 14
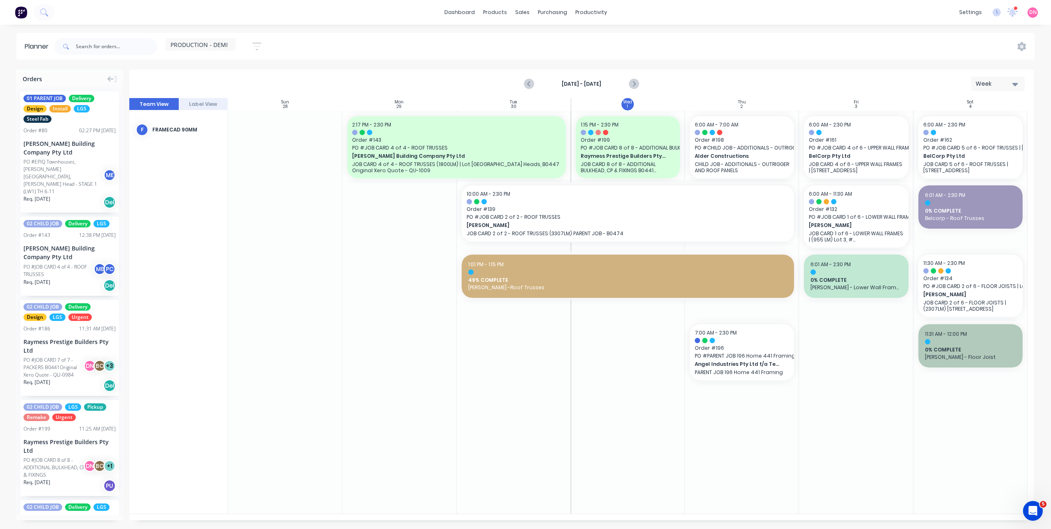
click at [787, 380] on div at bounding box center [856, 311] width 114 height 403
click at [592, 35] on link "Workflow" at bounding box center [622, 39] width 109 height 16
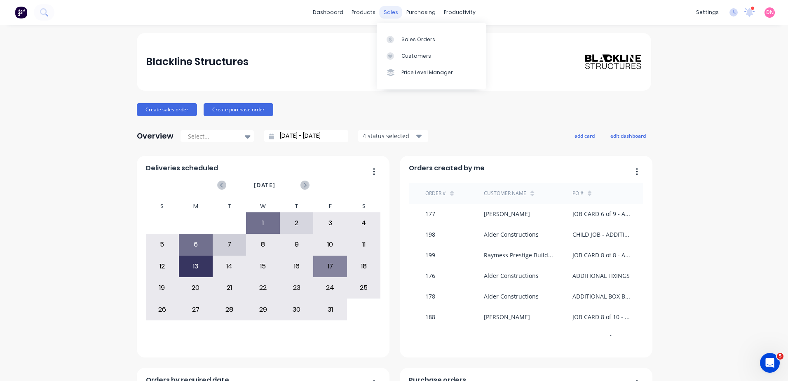
click at [389, 16] on div "sales" at bounding box center [390, 12] width 23 height 12
click at [394, 38] on div at bounding box center [392, 39] width 12 height 7
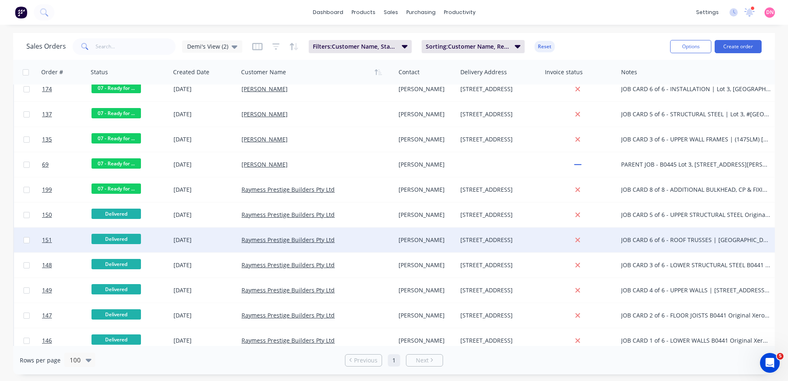
scroll to position [1024, 0]
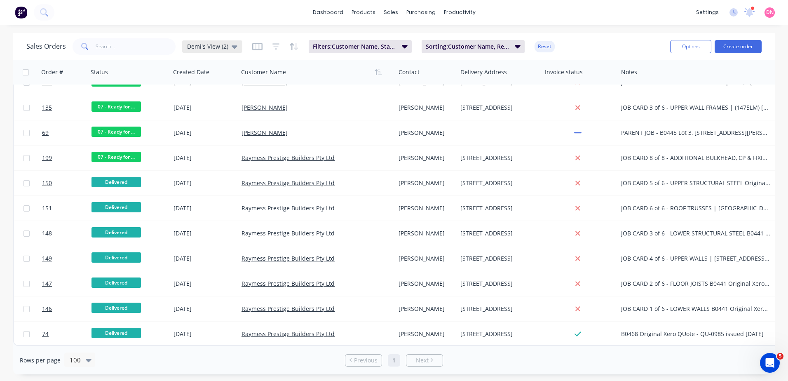
click at [235, 46] on icon at bounding box center [234, 46] width 6 height 3
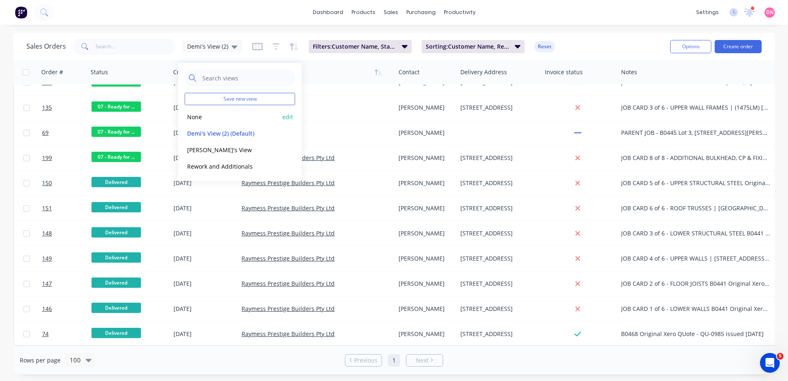
click at [225, 122] on div "None edit" at bounding box center [240, 116] width 110 height 16
click at [197, 117] on button "None" at bounding box center [232, 116] width 94 height 9
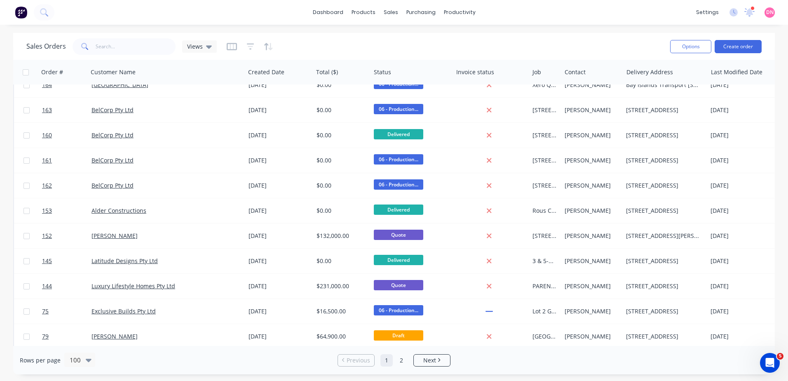
scroll to position [2101, 0]
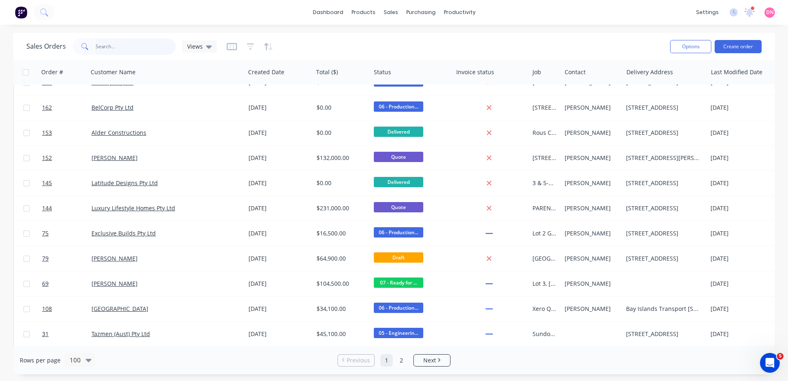
click at [124, 45] on input "text" at bounding box center [136, 46] width 80 height 16
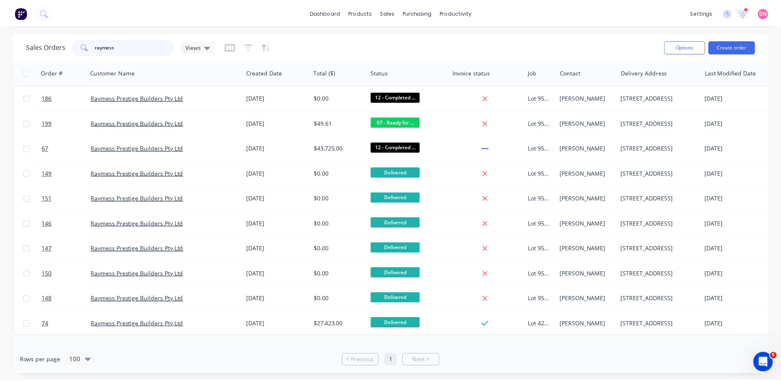
scroll to position [0, 0]
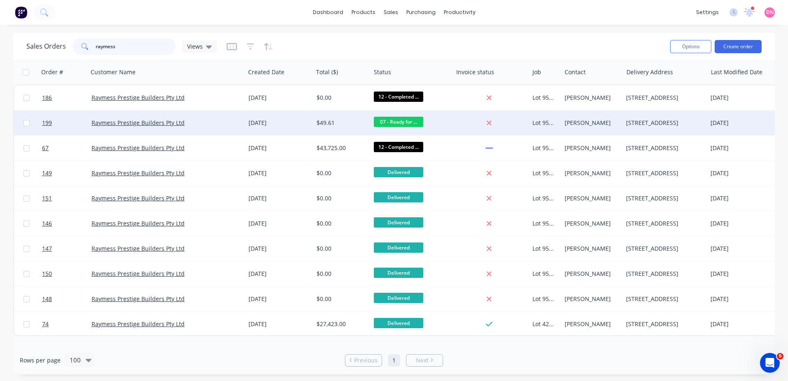
type input "raymess"
click at [458, 117] on div at bounding box center [491, 122] width 76 height 25
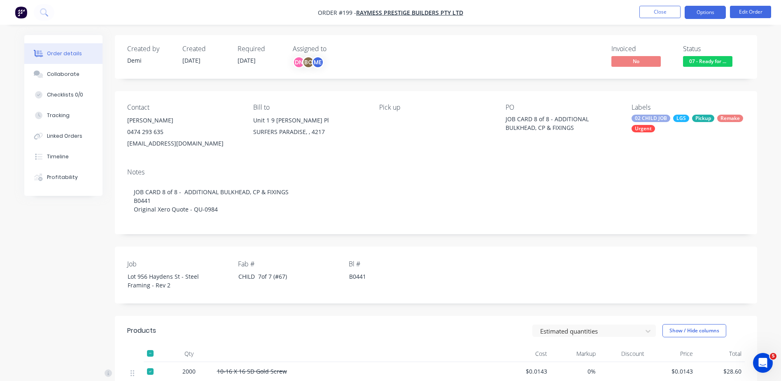
click at [687, 14] on button "Options" at bounding box center [705, 12] width 41 height 13
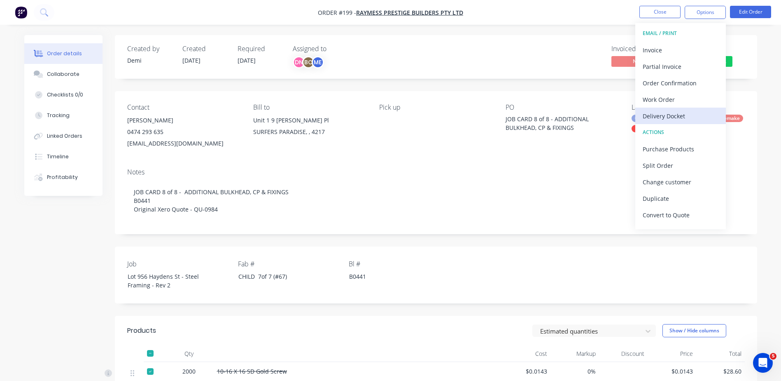
click at [697, 117] on div "Delivery Docket" at bounding box center [681, 116] width 76 height 12
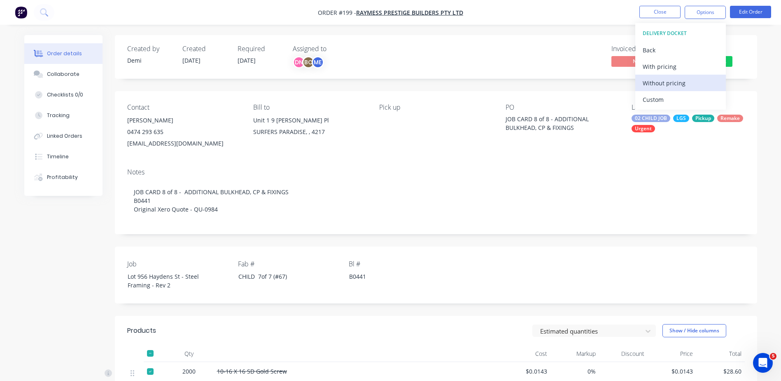
click at [688, 87] on div "Without pricing" at bounding box center [681, 83] width 76 height 12
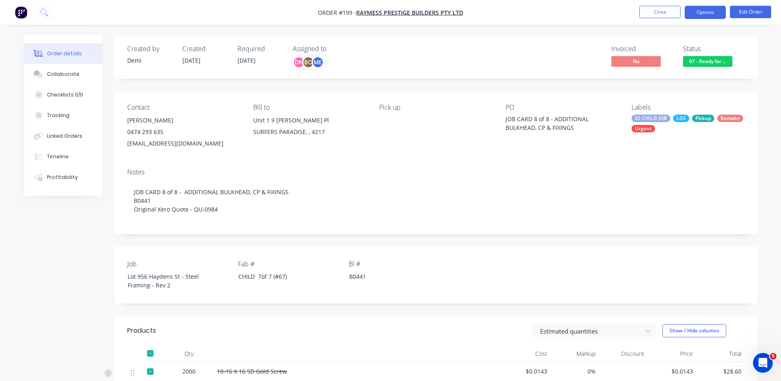
click at [697, 15] on button "Options" at bounding box center [705, 12] width 41 height 13
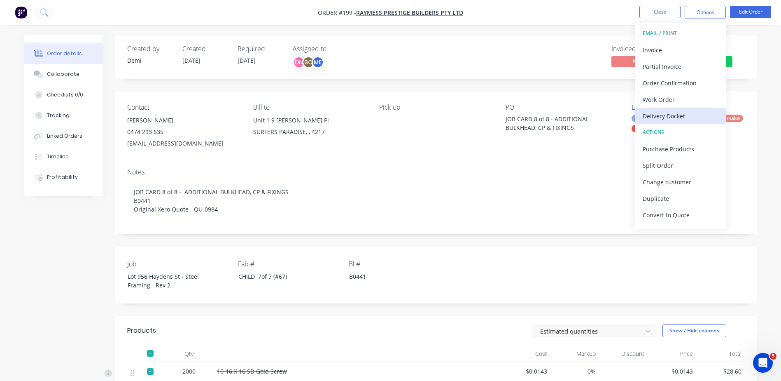
click at [687, 113] on div "Delivery Docket" at bounding box center [681, 116] width 76 height 12
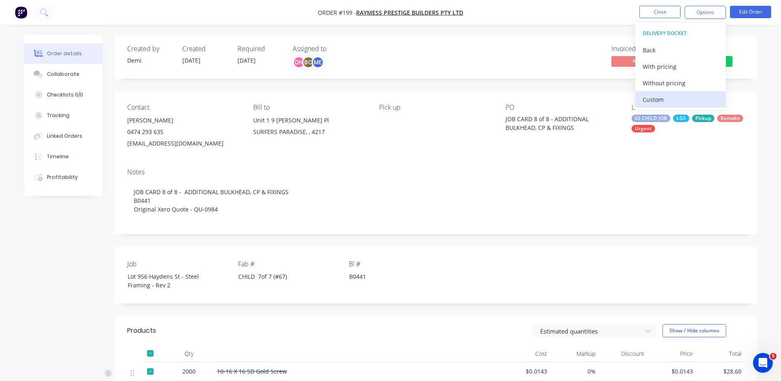
click at [681, 94] on div "Custom" at bounding box center [681, 100] width 76 height 12
click at [646, 76] on button "Without pricing" at bounding box center [681, 83] width 91 height 16
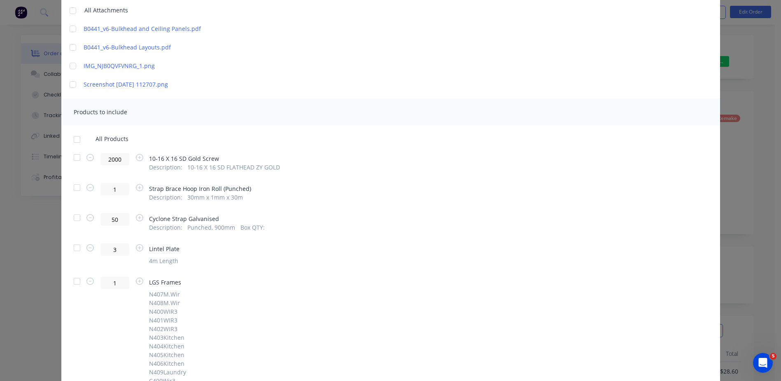
scroll to position [206, 0]
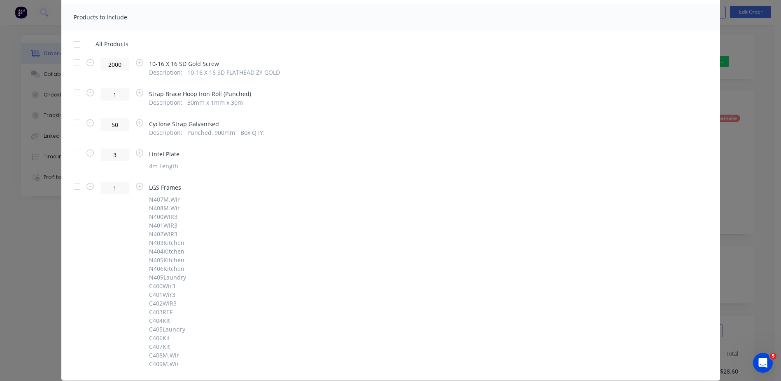
click at [75, 152] on div at bounding box center [77, 153] width 16 height 16
click at [73, 185] on div at bounding box center [77, 186] width 16 height 16
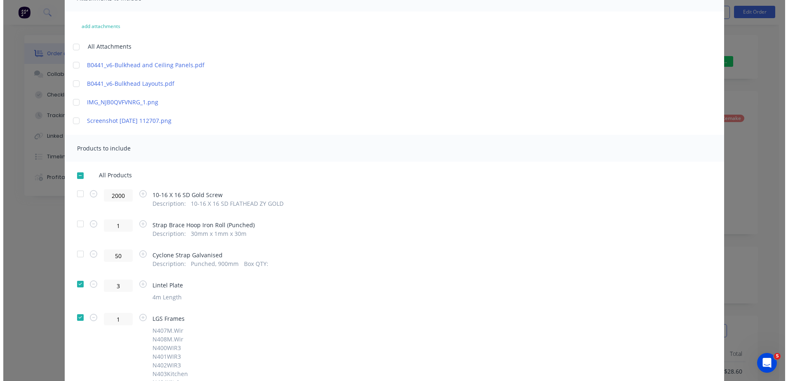
scroll to position [0, 0]
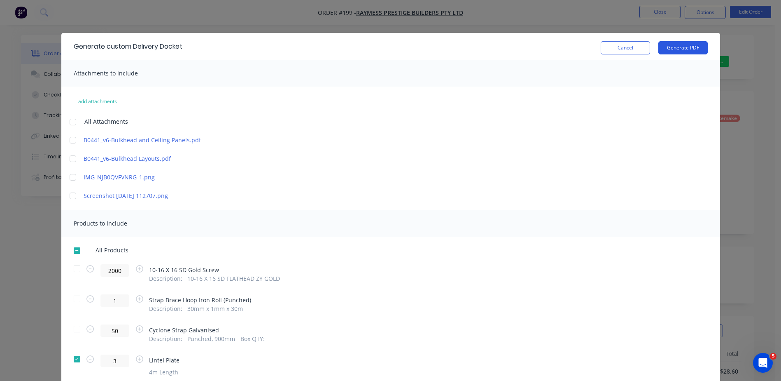
click at [672, 51] on button "Generate PDF" at bounding box center [683, 47] width 49 height 13
click at [617, 48] on button "Cancel" at bounding box center [625, 47] width 49 height 13
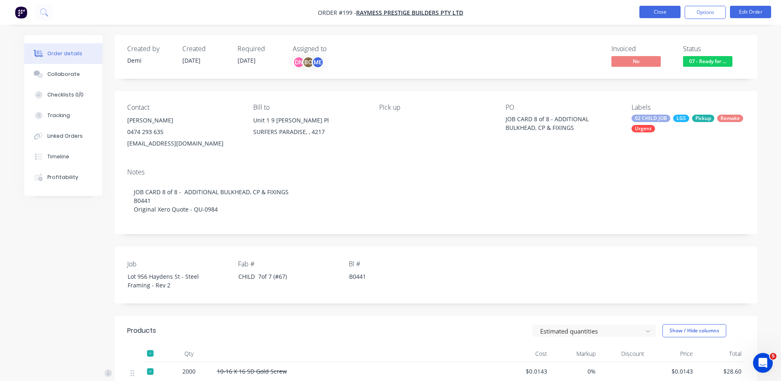
click at [667, 13] on button "Close" at bounding box center [660, 12] width 41 height 12
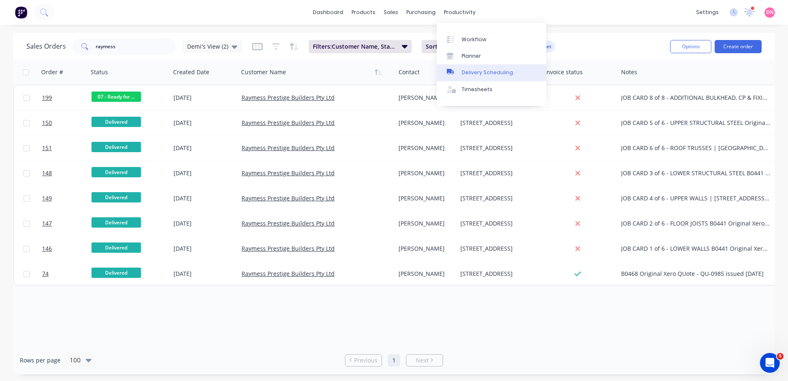
click at [472, 70] on div "Delivery Scheduling" at bounding box center [486, 72] width 51 height 7
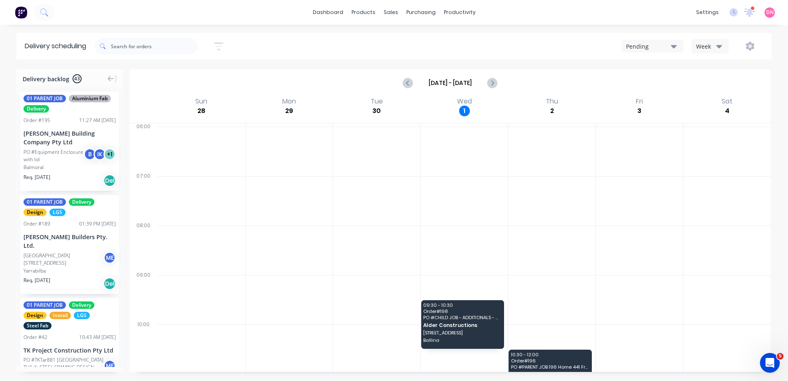
click at [641, 47] on div "Pending" at bounding box center [648, 46] width 45 height 9
click at [708, 44] on div "Week" at bounding box center [708, 46] width 24 height 9
click at [714, 83] on div "Vehicle" at bounding box center [733, 84] width 82 height 16
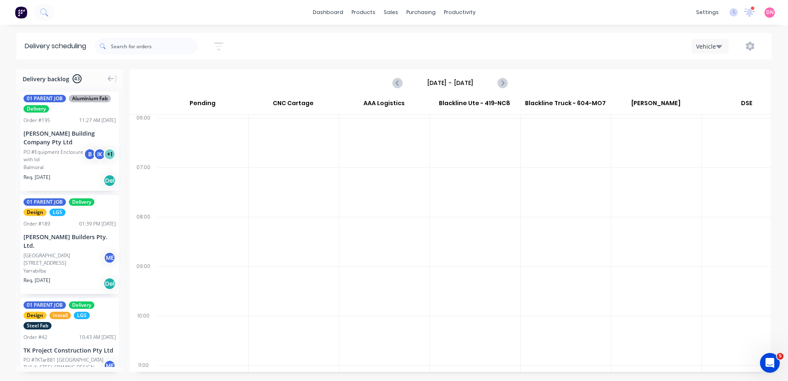
scroll to position [0, 0]
click at [502, 83] on icon "Next page" at bounding box center [502, 83] width 10 height 10
type input "[DATE] - [DATE]"
